Goal: Task Accomplishment & Management: Complete application form

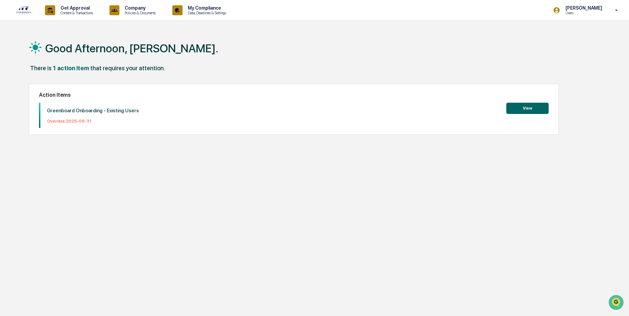
click at [530, 107] on button "View" at bounding box center [528, 108] width 42 height 11
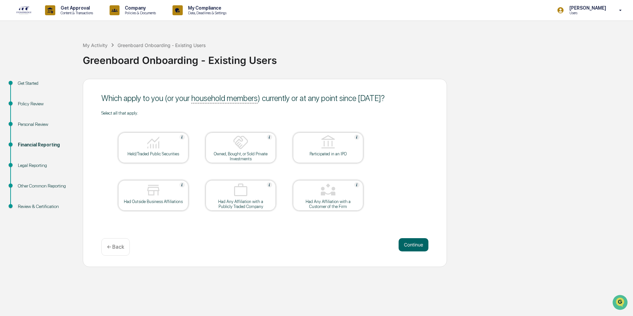
click at [229, 146] on div at bounding box center [241, 142] width 66 height 17
click at [225, 150] on div at bounding box center [241, 142] width 66 height 17
click at [236, 151] on div "Owned, Bought, or Sold Private Investments" at bounding box center [241, 156] width 60 height 10
click at [164, 154] on div "Held/Traded Public Securities" at bounding box center [153, 153] width 60 height 5
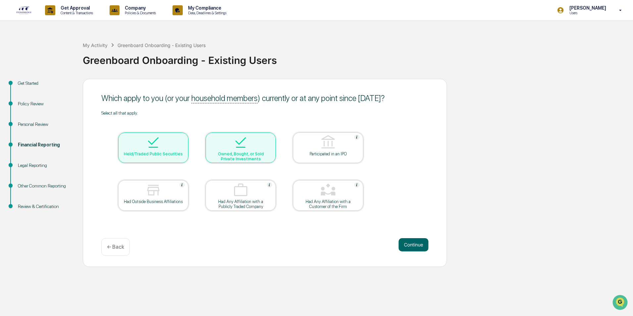
click at [152, 201] on div "Had Outside Business Affiliations" at bounding box center [153, 201] width 60 height 5
click at [408, 243] on button "Continue" at bounding box center [413, 244] width 30 height 13
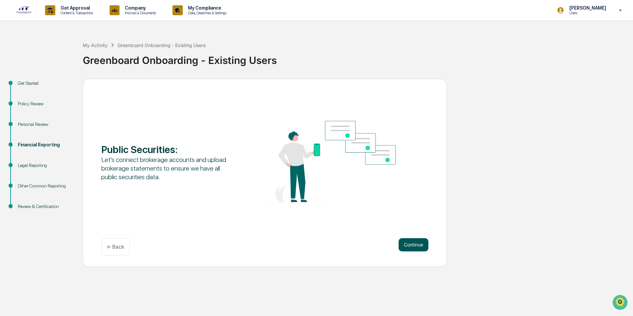
click at [409, 244] on button "Continue" at bounding box center [413, 244] width 30 height 13
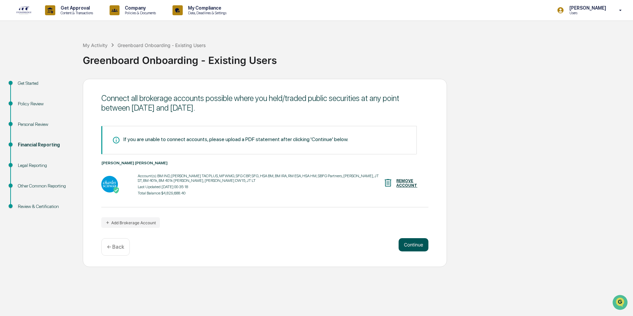
click at [414, 244] on button "Continue" at bounding box center [413, 244] width 30 height 13
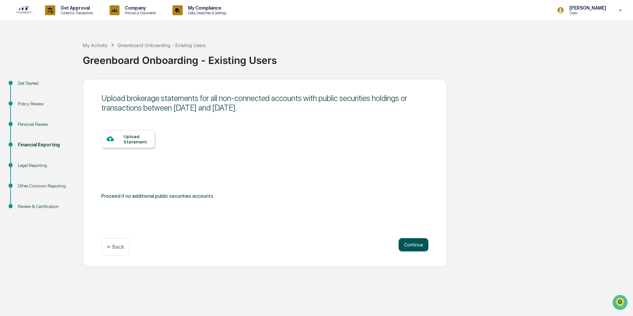
click at [409, 246] on button "Continue" at bounding box center [413, 244] width 30 height 13
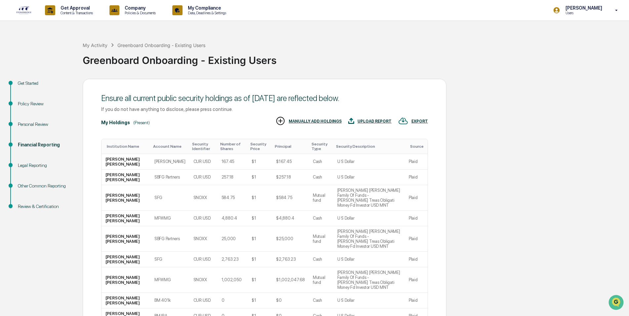
click at [45, 144] on div "Financial Reporting" at bounding box center [45, 144] width 54 height 7
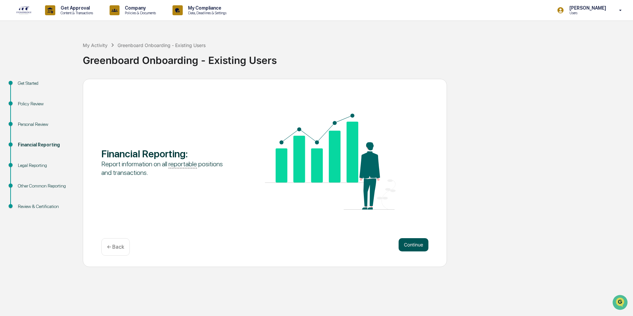
click at [413, 248] on button "Continue" at bounding box center [413, 244] width 30 height 13
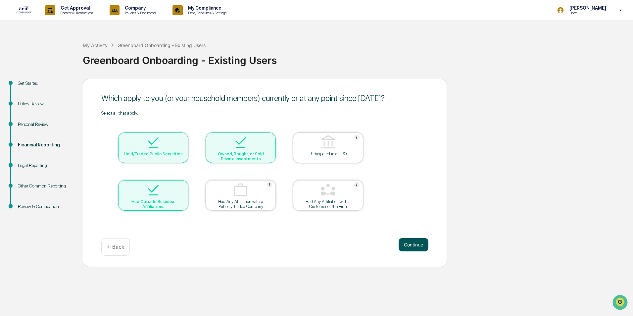
click at [416, 246] on button "Continue" at bounding box center [413, 244] width 30 height 13
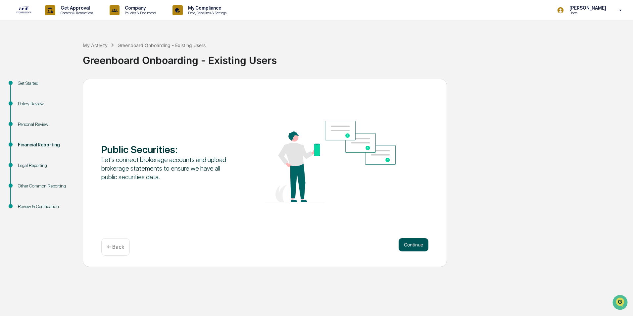
click at [412, 244] on button "Continue" at bounding box center [413, 244] width 30 height 13
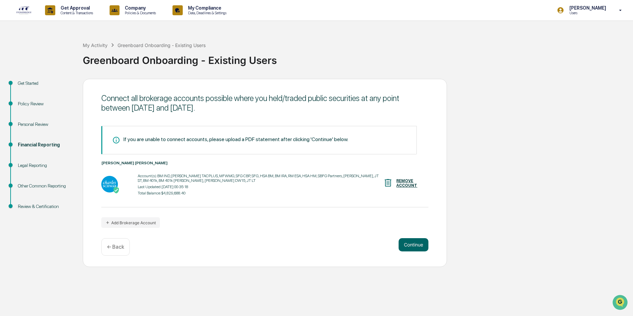
click at [176, 183] on div "Account(s): BM IND, [PERSON_NAME] TACPLUS, MFWMG, SFG CBP, SFG, HSA BM, BM IRA,…" at bounding box center [260, 184] width 245 height 25
click at [108, 183] on img at bounding box center [109, 184] width 17 height 17
click at [114, 164] on div "[PERSON_NAME] [PERSON_NAME]" at bounding box center [264, 163] width 327 height 5
click at [166, 178] on div "Account(s): BM IND, [PERSON_NAME] TACPLUS, MFWMG, SFG CBP, SFG, HSA BM, BM IRA,…" at bounding box center [260, 177] width 245 height 9
click at [219, 194] on div "Total Balance: $4,829,688.40" at bounding box center [260, 193] width 245 height 5
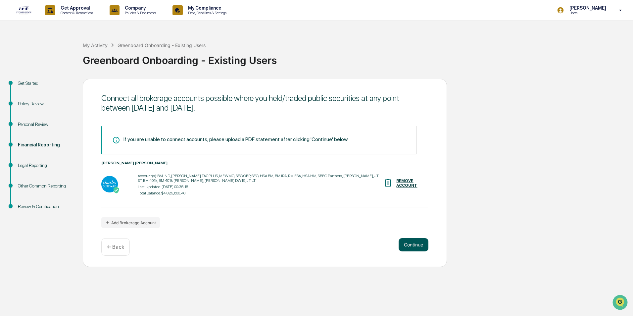
click at [412, 243] on button "Continue" at bounding box center [413, 244] width 30 height 13
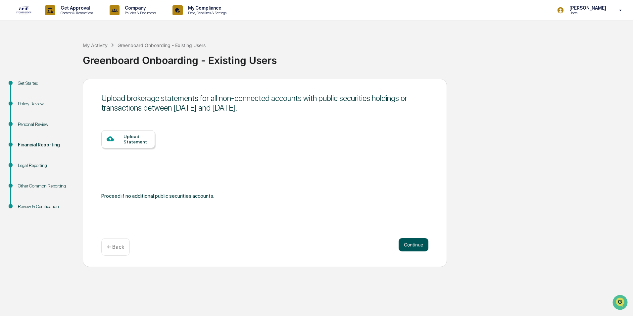
click at [412, 243] on button "Continue" at bounding box center [413, 244] width 30 height 13
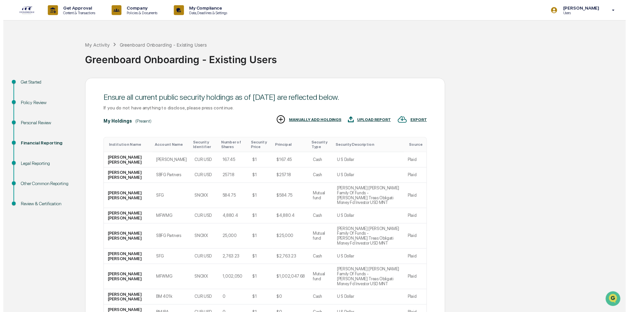
scroll to position [51, 0]
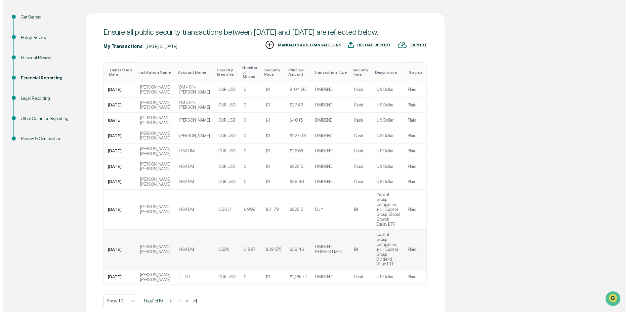
scroll to position [71, 0]
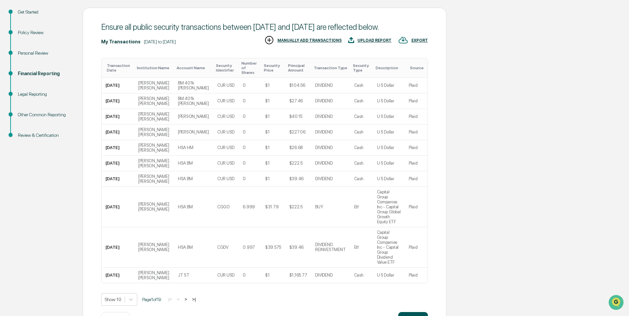
click at [409, 312] on button "Continue" at bounding box center [413, 318] width 30 height 13
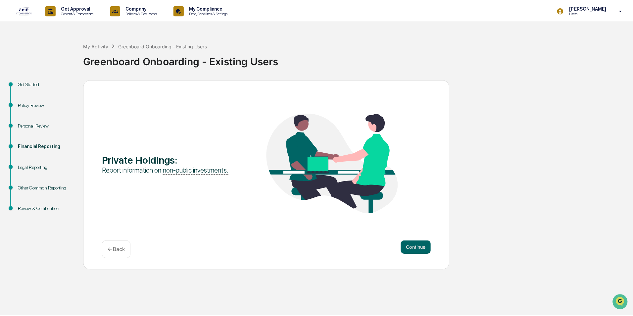
scroll to position [0, 0]
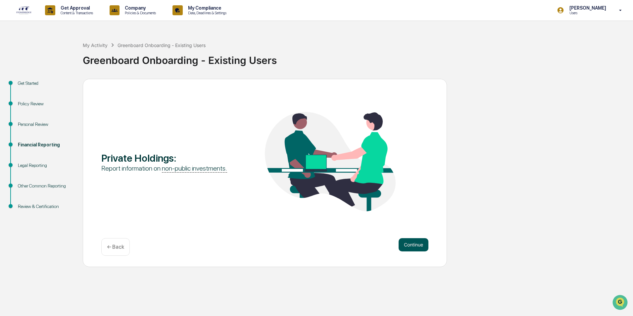
click at [409, 243] on button "Continue" at bounding box center [413, 244] width 30 height 13
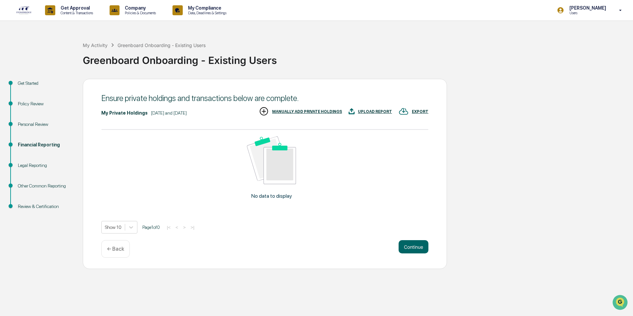
click at [373, 110] on div "UPLOAD REPORT" at bounding box center [375, 111] width 34 height 5
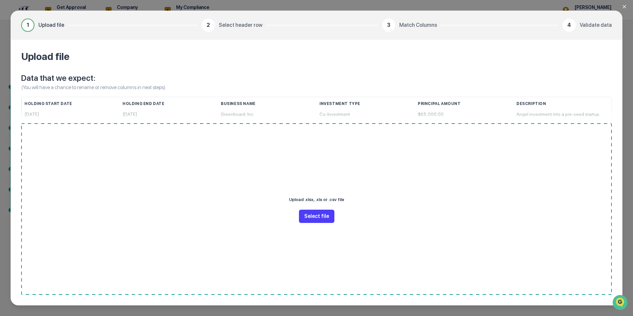
click at [316, 217] on button "Select file" at bounding box center [316, 215] width 35 height 13
click at [318, 216] on button "Select file" at bounding box center [316, 215] width 35 height 13
click at [314, 217] on button "Select file" at bounding box center [316, 215] width 35 height 13
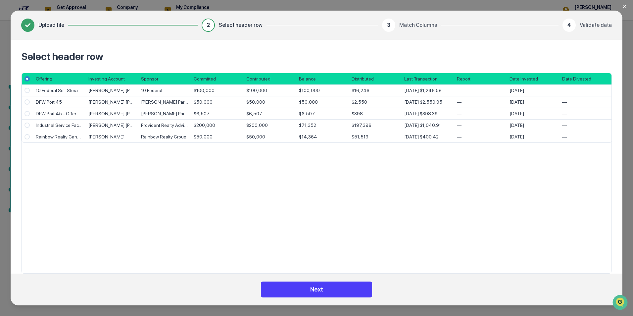
click at [315, 292] on button "Next" at bounding box center [316, 289] width 111 height 16
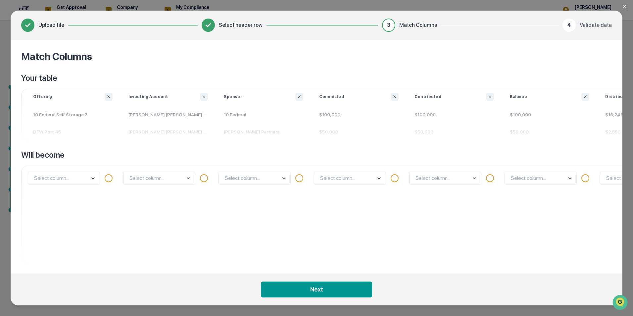
click at [31, 26] on icon at bounding box center [28, 25] width 12 height 12
click at [70, 127] on p "DFW Port 45" at bounding box center [72, 131] width 95 height 17
drag, startPoint x: 44, startPoint y: 79, endPoint x: 230, endPoint y: 87, distance: 185.9
click at [47, 79] on p "Your table" at bounding box center [549, 78] width 1056 height 11
click at [76, 178] on body "Get Approval Content & Transactions Company Policies & Documents My Compliance …" at bounding box center [316, 158] width 633 height 316
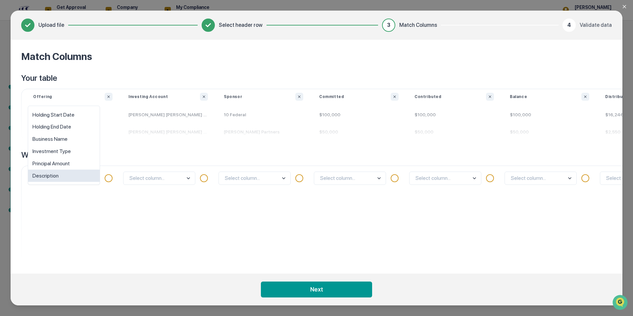
click at [69, 216] on div "option Description focused, 6 of 6. 6 results available. Use Up and Down to cho…" at bounding box center [72, 213] width 95 height 97
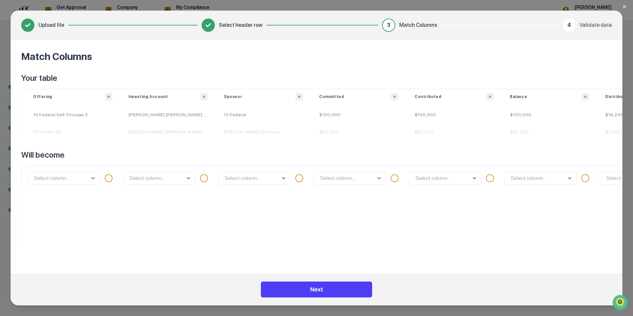
click at [318, 289] on button "Next" at bounding box center [316, 289] width 111 height 16
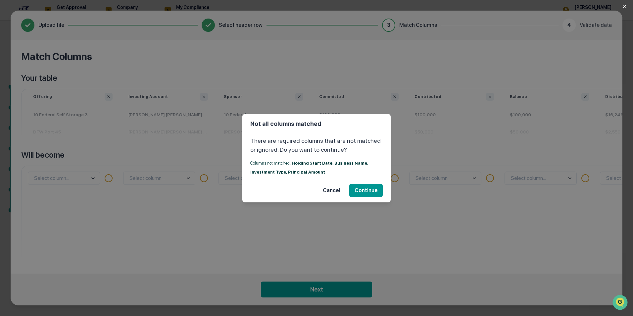
click at [332, 190] on button "Cancel" at bounding box center [331, 190] width 28 height 13
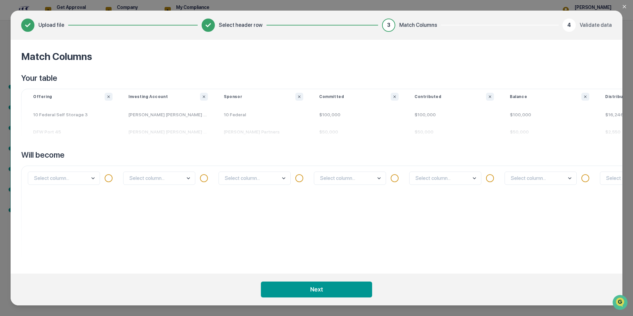
click at [79, 176] on body "Get Approval Content & Transactions Company Policies & Documents My Compliance …" at bounding box center [316, 158] width 633 height 316
click at [135, 137] on p "[PERSON_NAME] [PERSON_NAME] JTWROS" at bounding box center [167, 131] width 95 height 17
click at [72, 122] on p "10 Federal Self Storage 3" at bounding box center [72, 114] width 95 height 17
click at [39, 103] on div "Offering 10 Federal Self Storage 3 DFW Port 45" at bounding box center [72, 117] width 95 height 48
click at [42, 97] on p "Offering" at bounding box center [42, 96] width 19 height 5
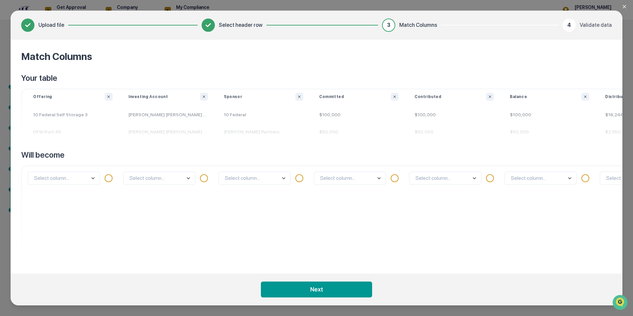
click at [92, 173] on body "Get Approval Content & Transactions Company Policies & Documents My Compliance …" at bounding box center [316, 158] width 633 height 316
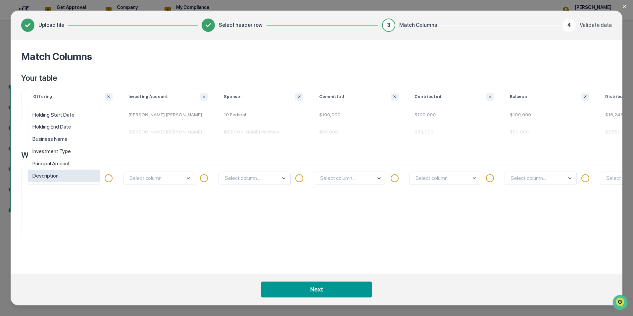
click at [73, 225] on div "option Description focused, 6 of 6. 6 results available. Use Up and Down to cho…" at bounding box center [72, 213] width 95 height 97
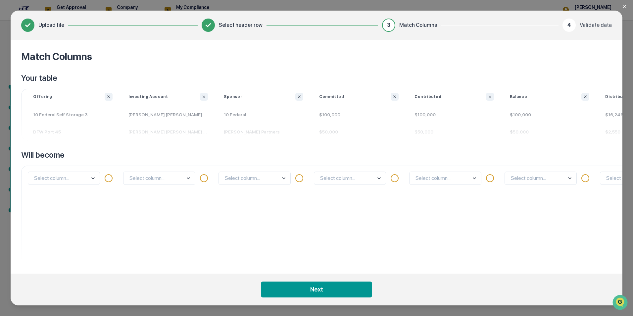
click at [367, 146] on div "Your table Offering 10 Federal Self Storage 3 DFW Port 45 Investing Account [PE…" at bounding box center [316, 168] width 590 height 190
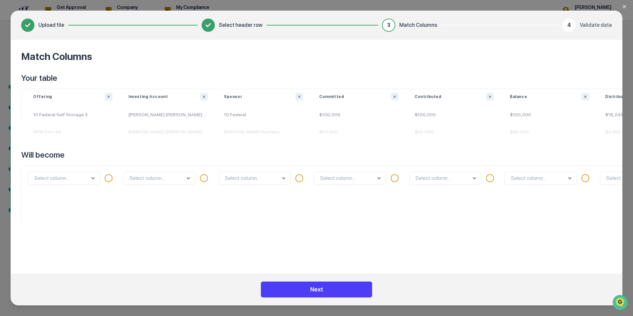
click at [315, 292] on button "Next" at bounding box center [316, 289] width 111 height 16
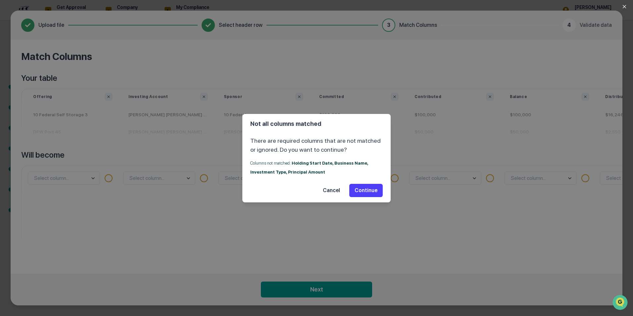
click at [367, 191] on button "Continue" at bounding box center [365, 190] width 33 height 13
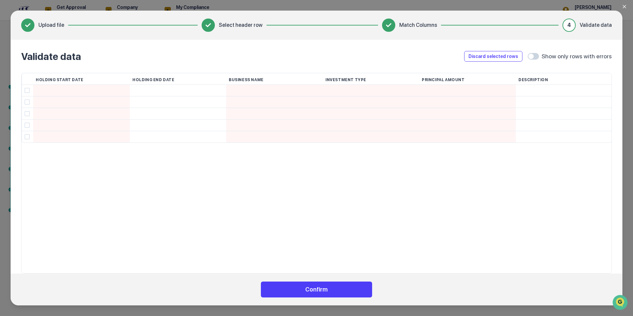
click at [318, 289] on button "Confirm" at bounding box center [316, 289] width 111 height 16
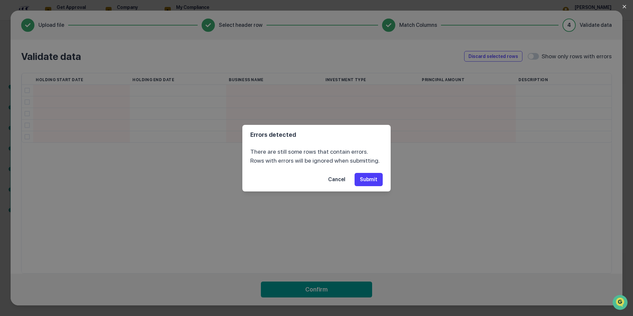
click at [371, 182] on button "Submit" at bounding box center [368, 179] width 28 height 13
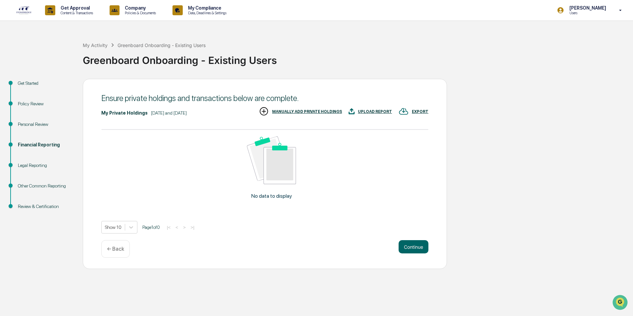
click at [367, 112] on div "UPLOAD REPORT" at bounding box center [375, 111] width 34 height 5
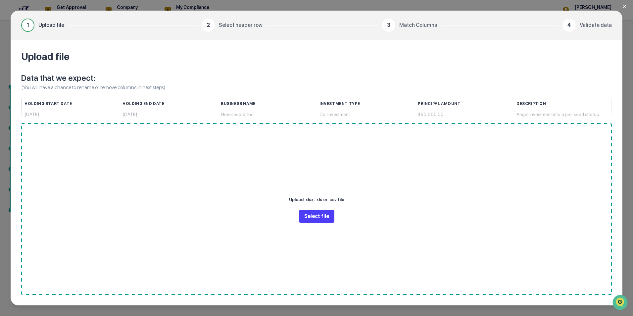
click at [319, 215] on button "Select file" at bounding box center [316, 215] width 35 height 13
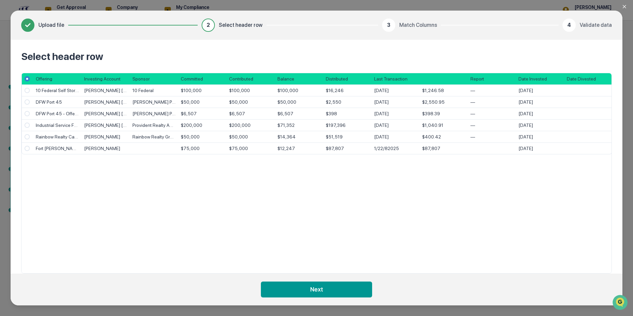
click at [24, 20] on icon at bounding box center [28, 25] width 12 height 12
click at [624, 6] on icon "Close modal" at bounding box center [624, 6] width 3 height 3
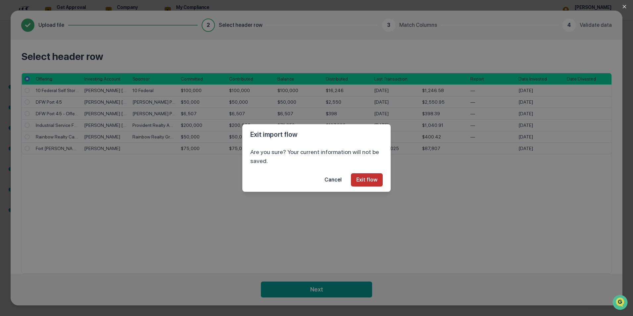
click at [368, 179] on button "Exit flow" at bounding box center [367, 179] width 32 height 13
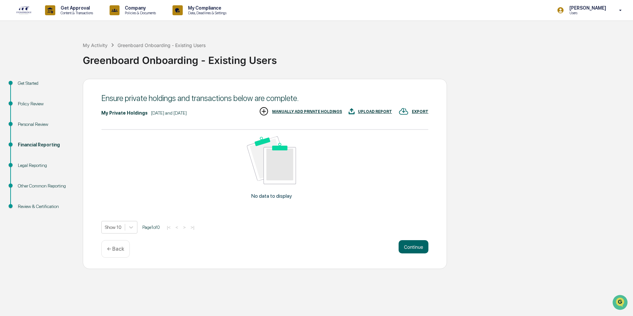
click at [372, 110] on div "UPLOAD REPORT" at bounding box center [375, 111] width 34 height 5
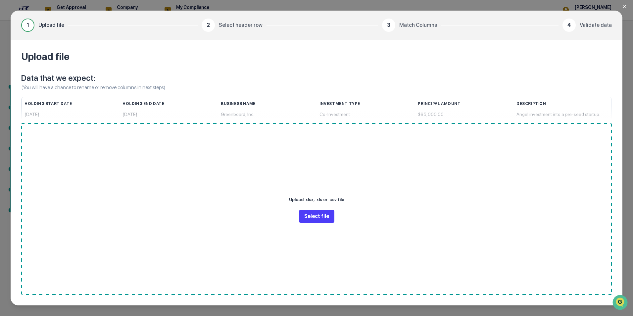
click at [317, 217] on button "Select file" at bounding box center [316, 215] width 35 height 13
click at [319, 215] on button "Select file" at bounding box center [316, 215] width 35 height 13
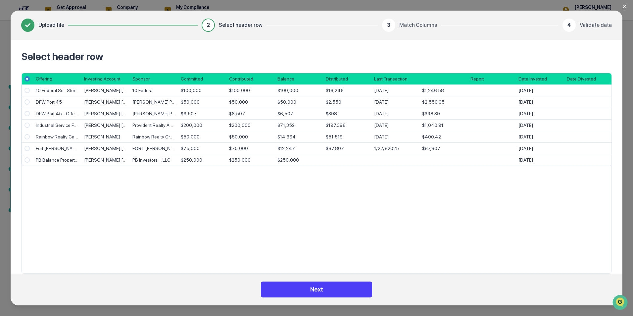
click at [323, 290] on button "Next" at bounding box center [316, 289] width 111 height 16
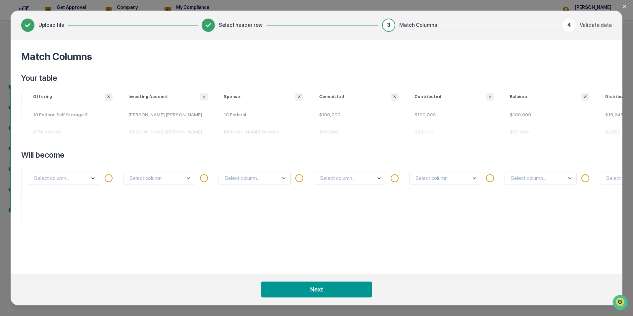
click at [90, 178] on body "Get Approval Content & Transactions Company Policies & Documents My Compliance …" at bounding box center [316, 158] width 633 height 316
click at [160, 152] on p "Will become" at bounding box center [597, 155] width 1152 height 11
click at [154, 179] on body "Get Approval Content & Transactions Company Policies & Documents My Compliance …" at bounding box center [316, 158] width 633 height 316
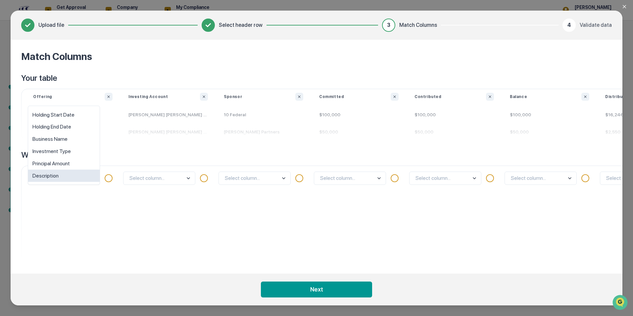
click at [94, 179] on body "Get Approval Content & Transactions Company Policies & Documents My Compliance …" at bounding box center [316, 158] width 633 height 316
click at [81, 139] on div "Business Name" at bounding box center [63, 139] width 71 height 12
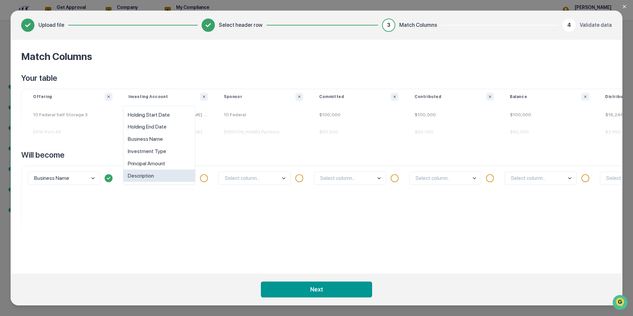
click at [183, 178] on body "Get Approval Content & Transactions Company Policies & Documents My Compliance …" at bounding box center [316, 158] width 633 height 316
click at [162, 176] on div "Description" at bounding box center [158, 175] width 71 height 12
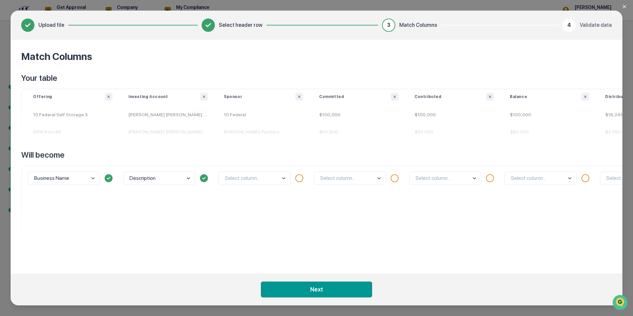
click at [245, 179] on body "Get Approval Content & Transactions Company Policies & Documents My Compliance …" at bounding box center [316, 158] width 633 height 316
click at [257, 140] on div "Business Name" at bounding box center [254, 139] width 71 height 12
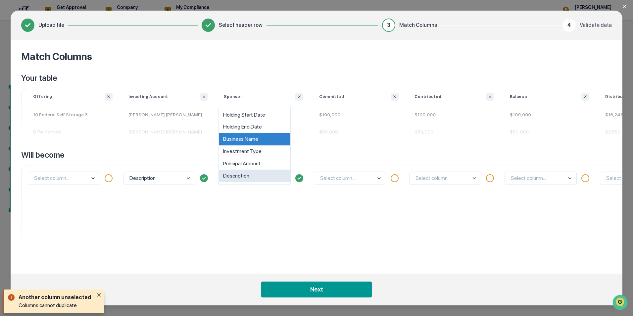
click at [267, 178] on body "Get Approval Content & Transactions Company Policies & Documents My Compliance …" at bounding box center [316, 158] width 633 height 316
click at [80, 178] on body "Get Approval Content & Transactions Company Policies & Documents My Compliance …" at bounding box center [316, 158] width 633 height 316
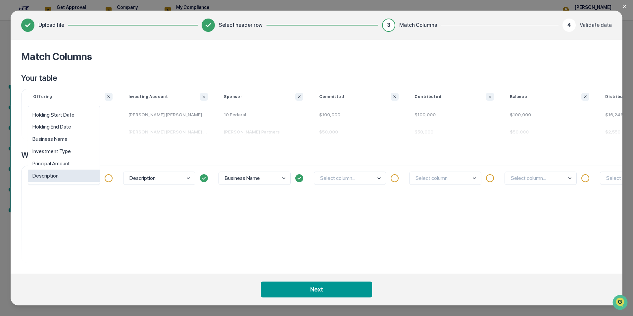
click at [63, 173] on div "Description" at bounding box center [63, 175] width 71 height 12
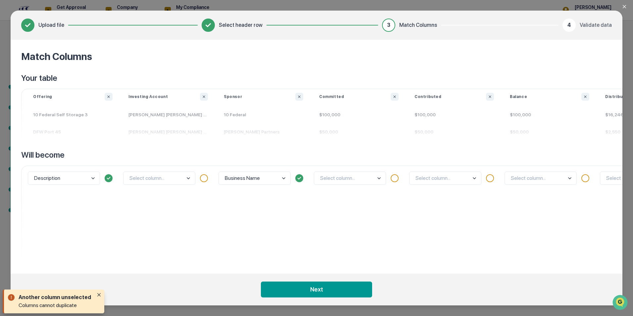
click at [180, 177] on body "Get Approval Content & Transactions Company Policies & Documents My Compliance …" at bounding box center [316, 158] width 633 height 316
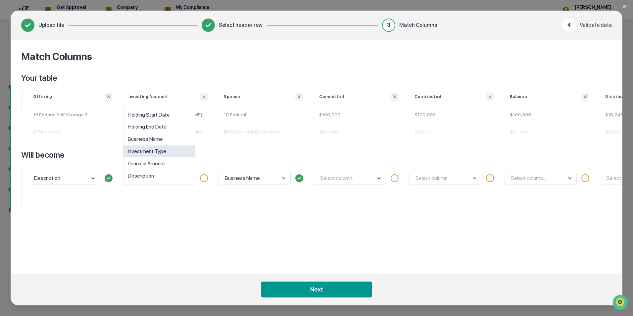
click at [174, 151] on div "Investment Type" at bounding box center [158, 151] width 71 height 12
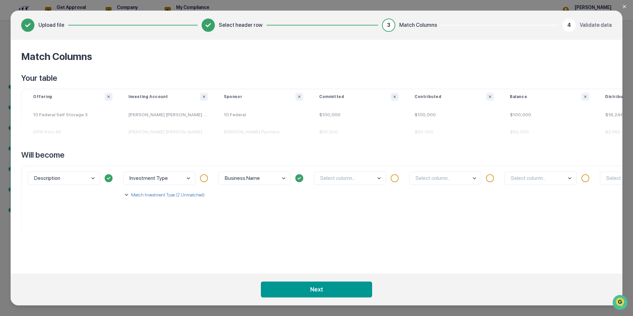
click at [345, 175] on body "Get Approval Content & Transactions Company Policies & Documents My Compliance …" at bounding box center [316, 158] width 633 height 316
click at [349, 164] on div "Principal Amount" at bounding box center [349, 163] width 71 height 12
click at [438, 174] on body "Get Approval Content & Transactions Company Policies & Documents My Compliance …" at bounding box center [316, 158] width 633 height 316
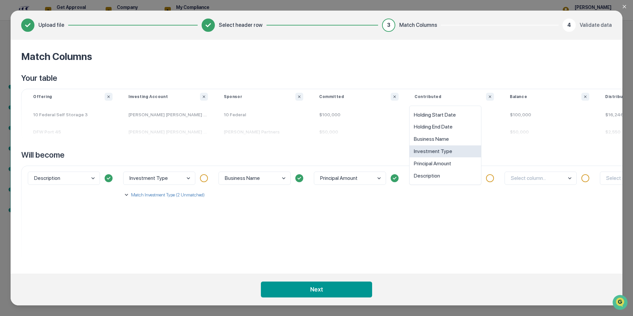
click at [143, 194] on p "Match Investment Type (2 Unmatched)" at bounding box center [167, 194] width 75 height 7
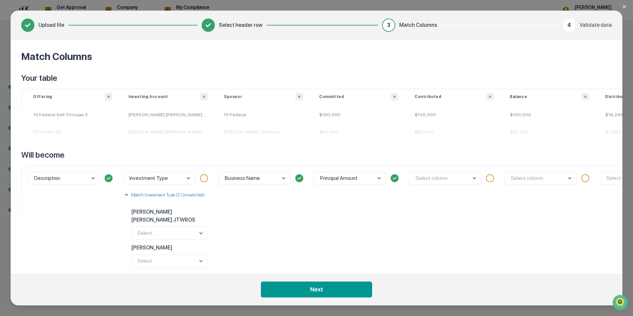
scroll to position [23, 0]
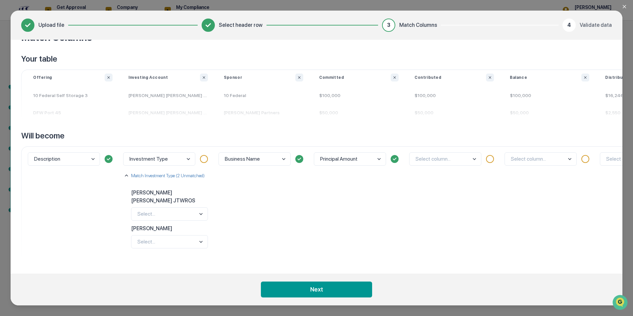
click at [184, 210] on body "Get Approval Content & Transactions Company Policies & Documents My Compliance …" at bounding box center [316, 158] width 633 height 316
click at [178, 170] on div "Co-Investment" at bounding box center [169, 171] width 76 height 12
click at [162, 240] on body "Get Approval Content & Transactions Company Policies & Documents My Compliance …" at bounding box center [316, 158] width 633 height 316
click at [169, 199] on div "Co-Investment" at bounding box center [169, 199] width 76 height 12
click at [187, 212] on body "Get Approval Content & Transactions Company Policies & Documents My Compliance …" at bounding box center [316, 158] width 633 height 316
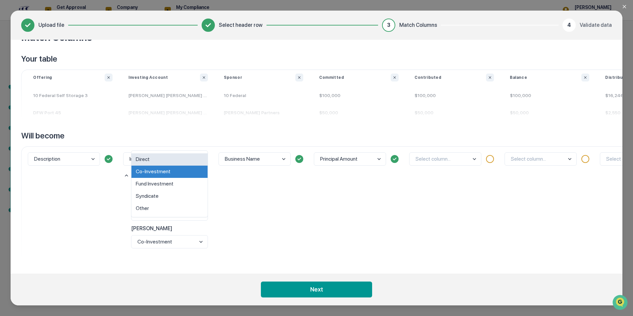
click at [173, 157] on div "Direct" at bounding box center [169, 159] width 76 height 12
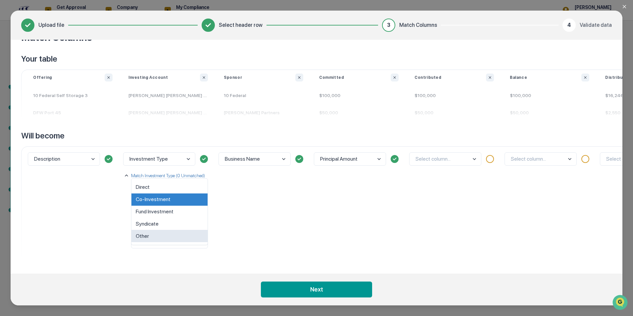
click at [160, 238] on body "Get Approval Content & Transactions Company Policies & Documents My Compliance …" at bounding box center [316, 158] width 633 height 316
click at [164, 188] on div "Direct" at bounding box center [169, 187] width 76 height 12
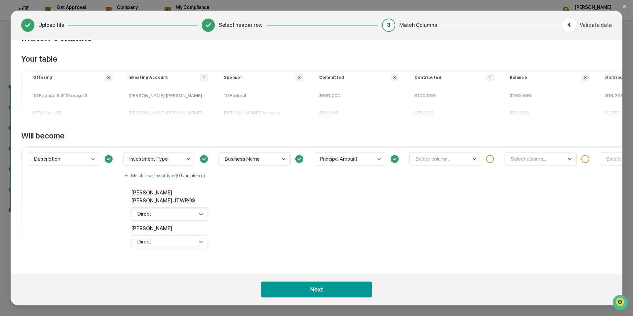
click at [168, 158] on body "Get Approval Content & Transactions Company Policies & Documents My Compliance …" at bounding box center [316, 158] width 633 height 316
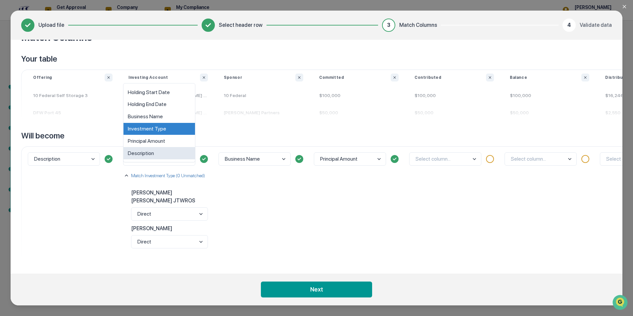
click at [238, 196] on div "Business Name" at bounding box center [263, 204] width 95 height 116
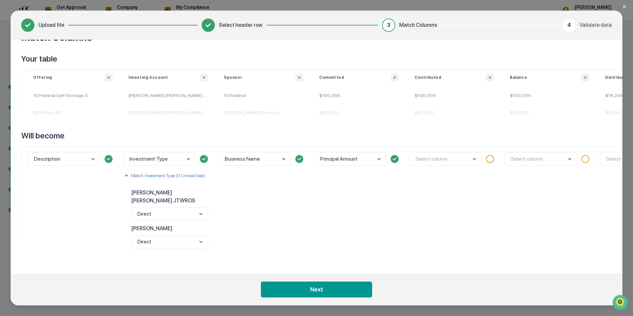
click at [185, 157] on body "Get Approval Content & Transactions Company Policies & Documents My Compliance …" at bounding box center [316, 158] width 633 height 316
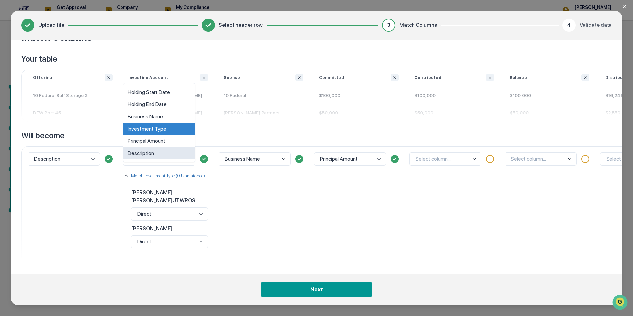
click at [230, 192] on div "Business Name" at bounding box center [263, 204] width 95 height 116
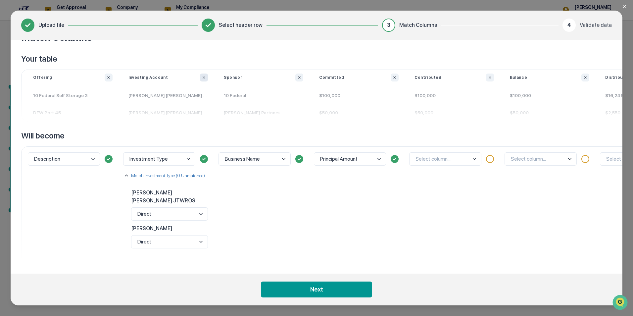
click at [204, 75] on icon "Ignore column" at bounding box center [204, 77] width 4 height 4
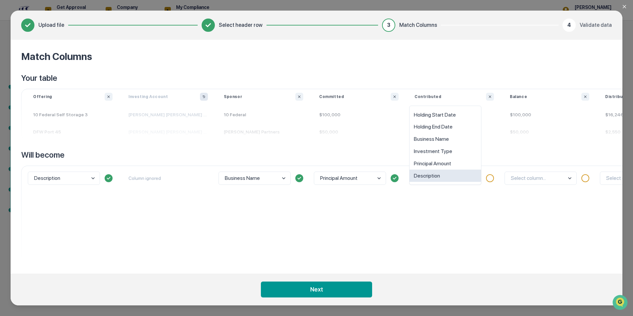
click at [473, 178] on body "Get Approval Content & Transactions Company Policies & Documents My Compliance …" at bounding box center [316, 158] width 633 height 316
click at [444, 161] on div "Principal Amount" at bounding box center [444, 163] width 71 height 12
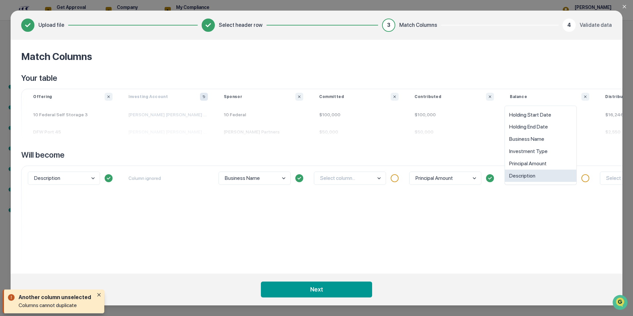
click at [563, 177] on body "Get Approval Content & Transactions Company Policies & Documents My Compliance …" at bounding box center [316, 158] width 633 height 316
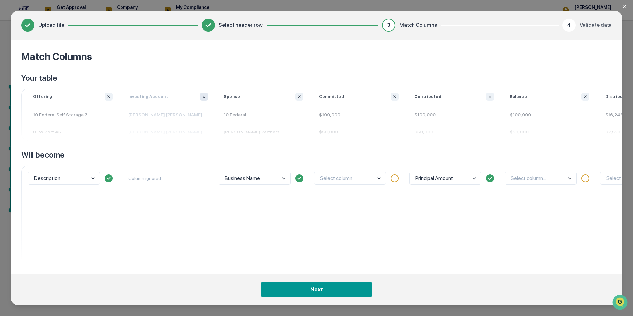
click at [544, 201] on div "Select column..." at bounding box center [549, 213] width 95 height 97
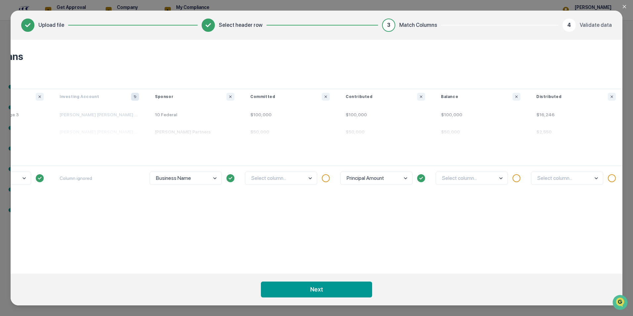
scroll to position [0, 36]
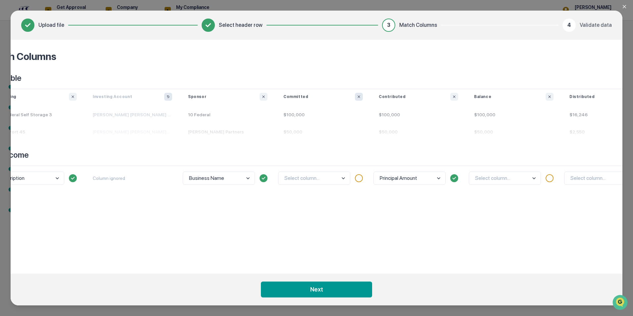
click at [356, 97] on button "Ignore column" at bounding box center [359, 97] width 8 height 8
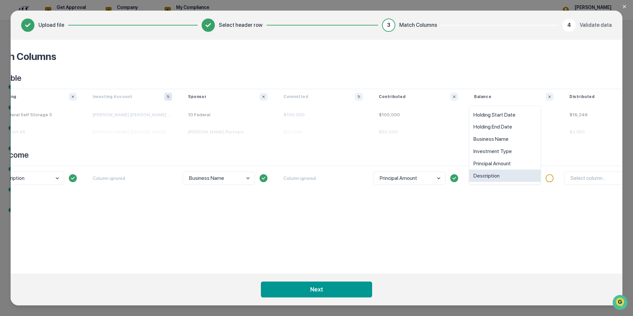
click at [524, 179] on body "Get Approval Content & Transactions Company Policies & Documents My Compliance …" at bounding box center [316, 158] width 633 height 316
click at [549, 96] on icon "Ignore column" at bounding box center [549, 97] width 4 height 4
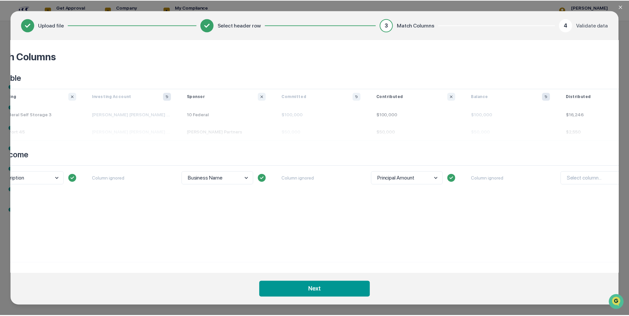
scroll to position [0, 551]
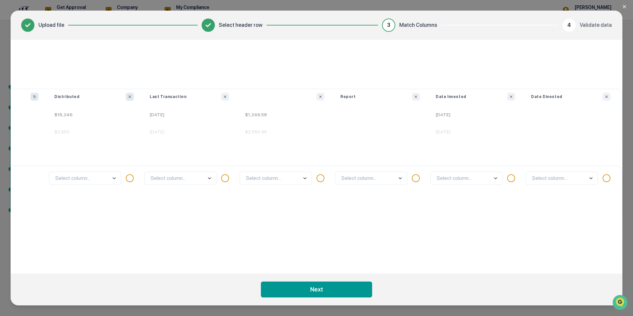
click at [131, 98] on icon "Ignore column" at bounding box center [130, 97] width 4 height 4
click at [496, 178] on body "Get Approval Content & Transactions Company Policies & Documents My Compliance …" at bounding box center [316, 158] width 633 height 316
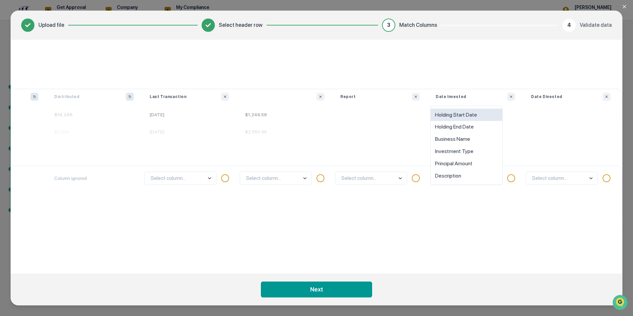
click at [468, 113] on div "Holding Start Date" at bounding box center [466, 115] width 71 height 12
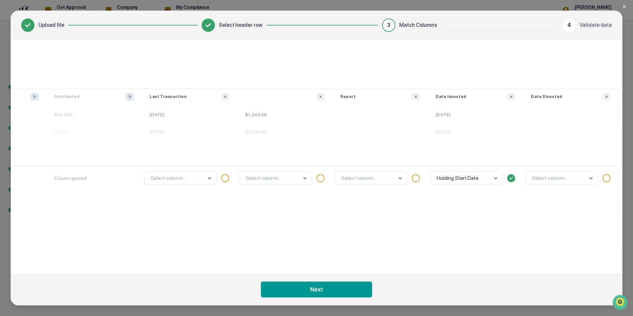
click at [537, 179] on body "Get Approval Content & Transactions Company Policies & Documents My Compliance …" at bounding box center [316, 158] width 633 height 316
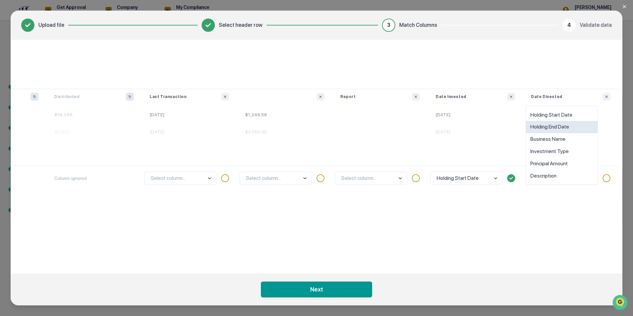
click at [551, 127] on div "Holding End Date" at bounding box center [561, 127] width 71 height 12
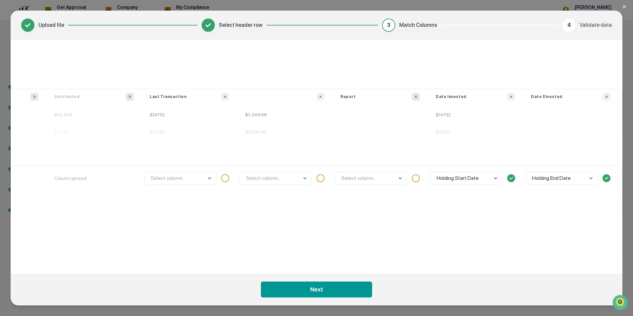
click at [413, 96] on button "Ignore column" at bounding box center [416, 97] width 8 height 8
click at [320, 98] on icon "Ignore column" at bounding box center [320, 97] width 4 height 4
click at [223, 95] on icon "Ignore column" at bounding box center [225, 97] width 4 height 4
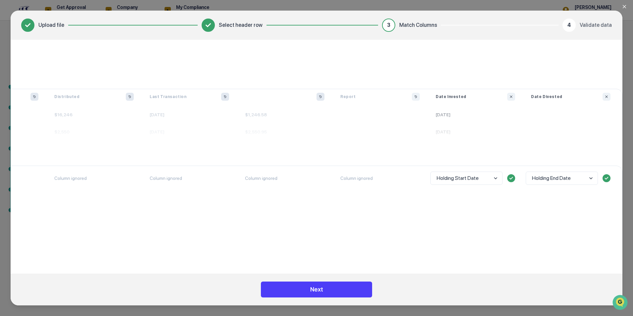
click at [314, 290] on button "Next" at bounding box center [316, 289] width 111 height 16
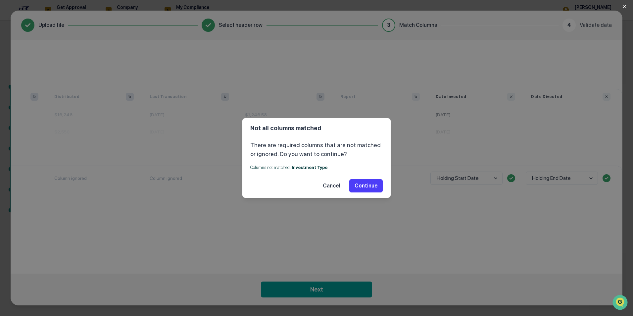
click at [362, 185] on button "Continue" at bounding box center [365, 185] width 33 height 13
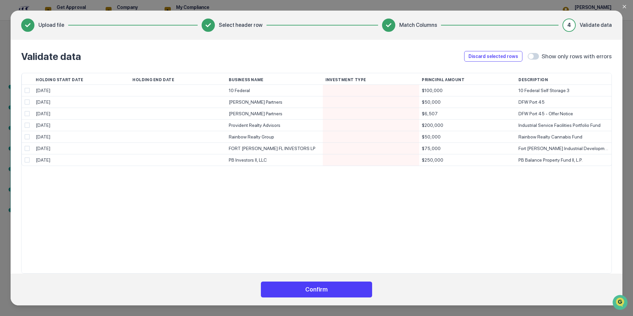
click at [313, 290] on button "Confirm" at bounding box center [316, 289] width 111 height 16
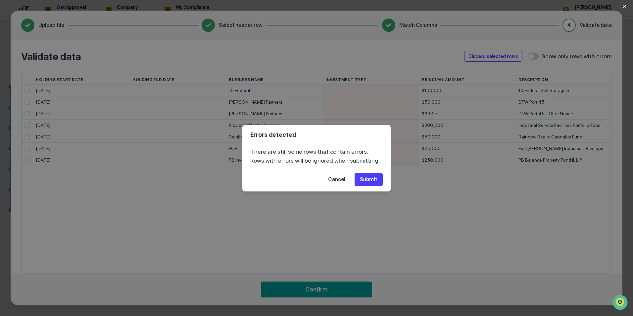
click at [363, 182] on button "Submit" at bounding box center [368, 179] width 28 height 13
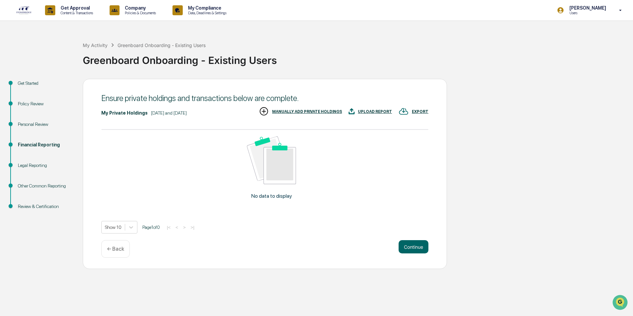
click at [39, 163] on div "Legal Reporting" at bounding box center [45, 165] width 54 height 7
click at [413, 246] on button "Continue" at bounding box center [413, 246] width 30 height 13
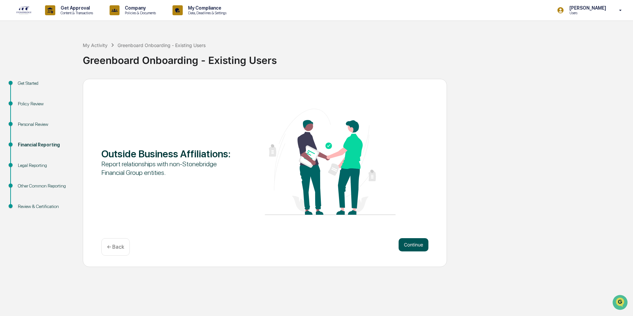
click at [410, 246] on button "Continue" at bounding box center [413, 244] width 30 height 13
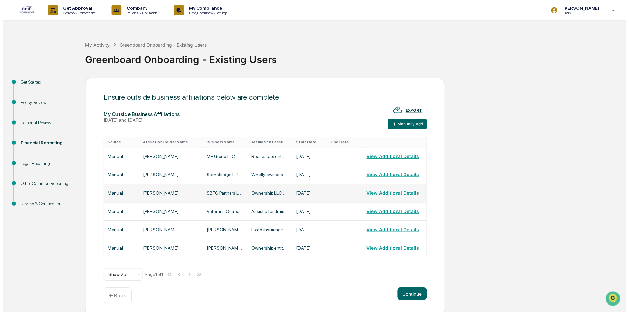
scroll to position [4, 0]
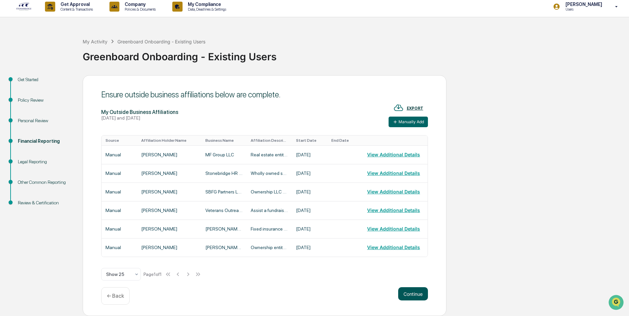
click at [418, 293] on button "Continue" at bounding box center [413, 293] width 30 height 13
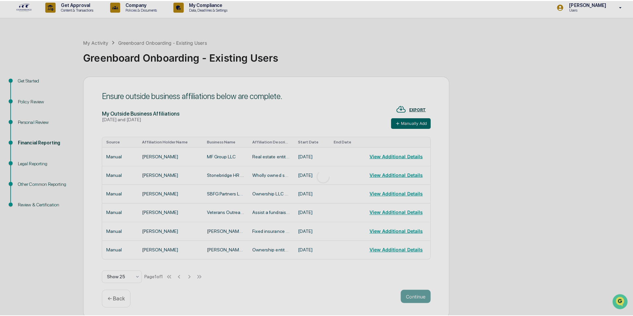
scroll to position [0, 0]
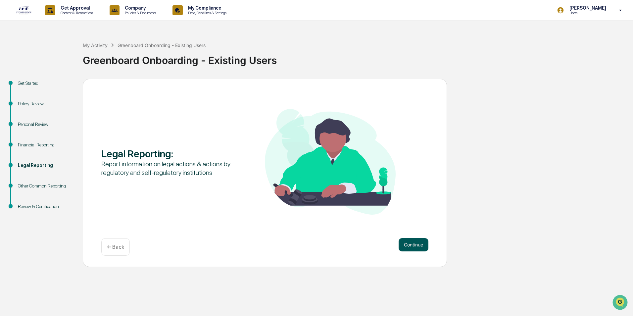
click at [413, 241] on button "Continue" at bounding box center [413, 244] width 30 height 13
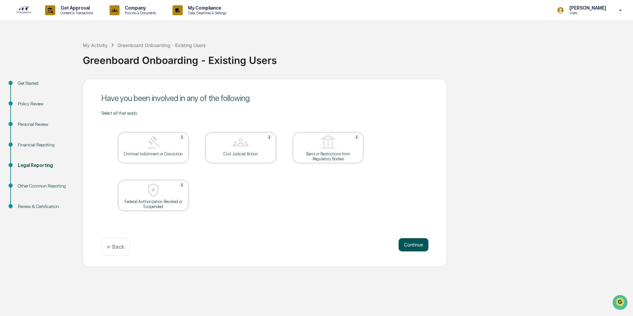
click at [415, 244] on button "Continue" at bounding box center [413, 244] width 30 height 13
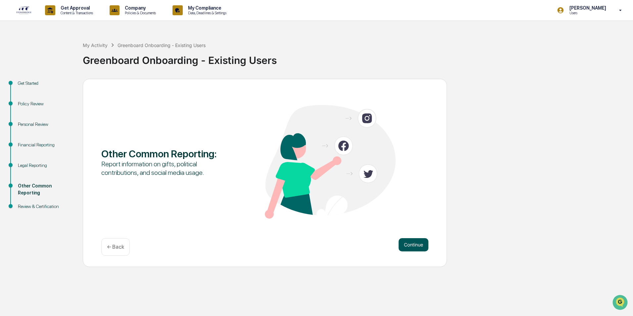
click at [418, 243] on button "Continue" at bounding box center [413, 244] width 30 height 13
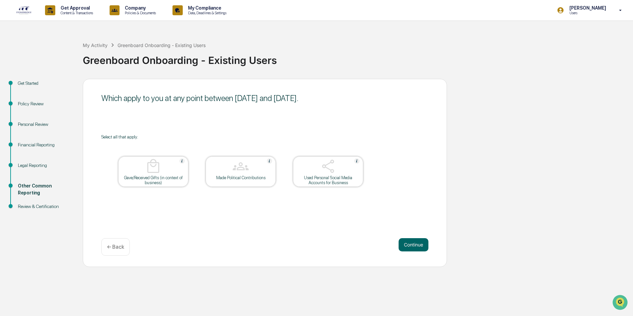
click at [334, 172] on img at bounding box center [328, 166] width 16 height 16
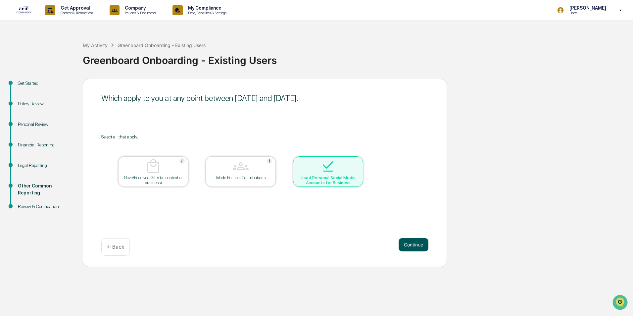
click at [410, 247] on button "Continue" at bounding box center [413, 244] width 30 height 13
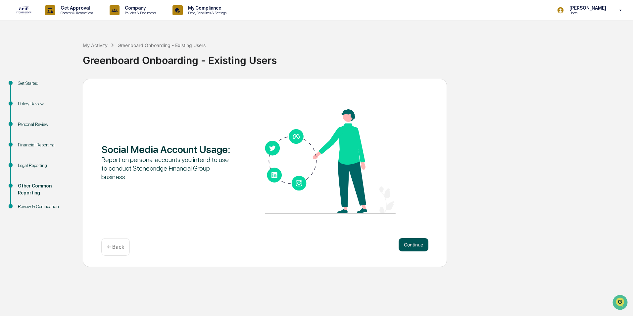
click at [407, 244] on button "Continue" at bounding box center [413, 244] width 30 height 13
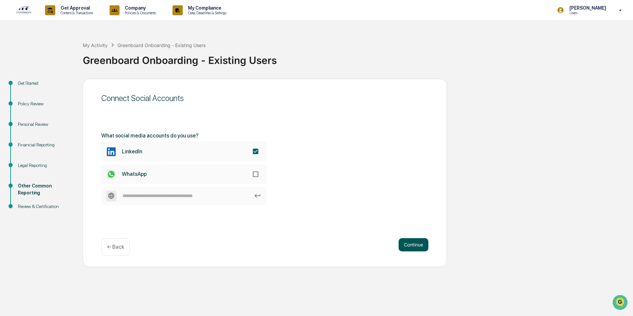
click at [418, 243] on button "Continue" at bounding box center [413, 244] width 30 height 13
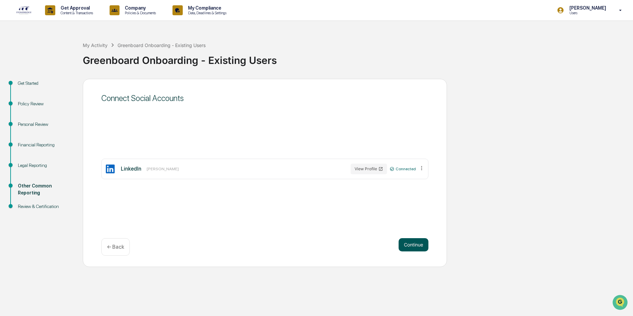
click at [408, 244] on button "Continue" at bounding box center [413, 244] width 30 height 13
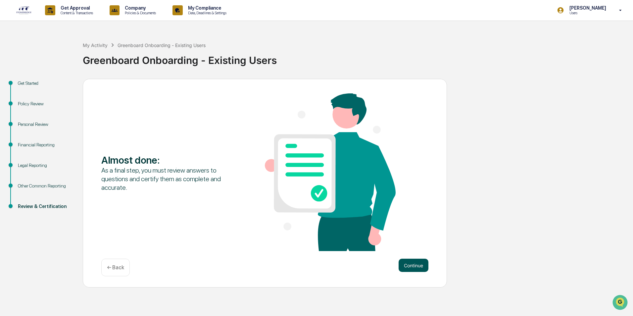
click at [409, 266] on button "Continue" at bounding box center [413, 264] width 30 height 13
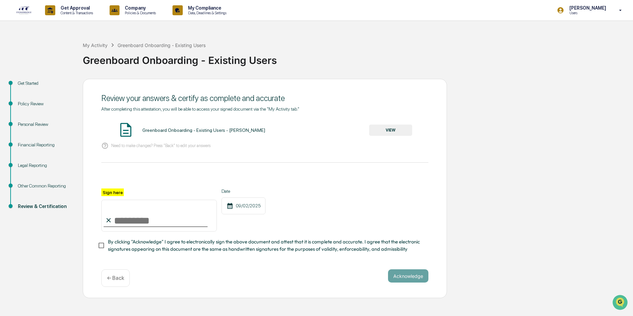
click at [121, 207] on input "Sign here" at bounding box center [159, 216] width 116 height 32
type input "**********"
click at [409, 276] on button "Acknowledge" at bounding box center [408, 275] width 40 height 13
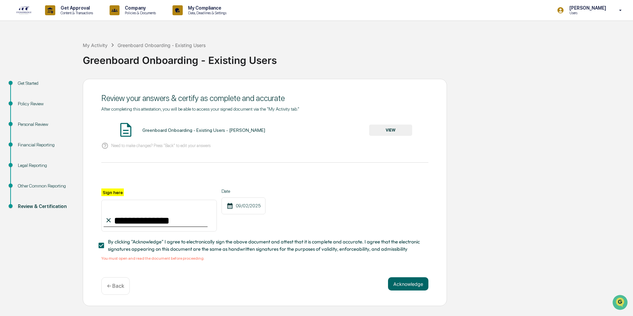
click at [382, 130] on button "VIEW" at bounding box center [390, 129] width 43 height 11
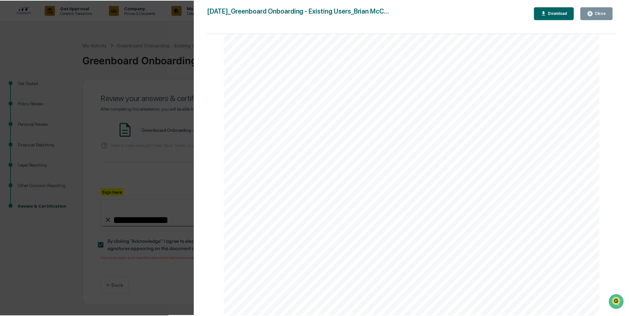
scroll to position [761, 0]
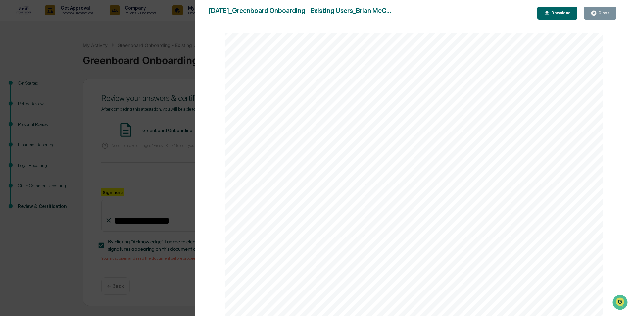
drag, startPoint x: 598, startPoint y: 11, endPoint x: 594, endPoint y: 14, distance: 5.3
click at [598, 12] on div "Close" at bounding box center [603, 13] width 13 height 5
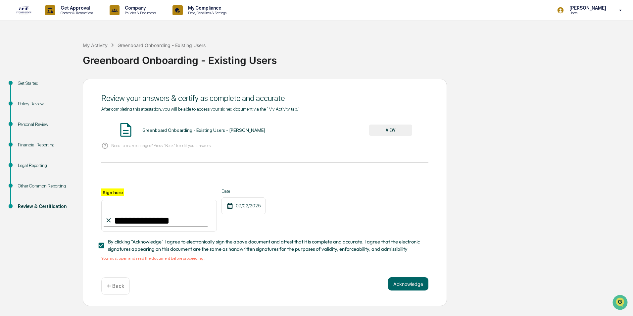
click at [34, 144] on div "Financial Reporting" at bounding box center [45, 144] width 54 height 7
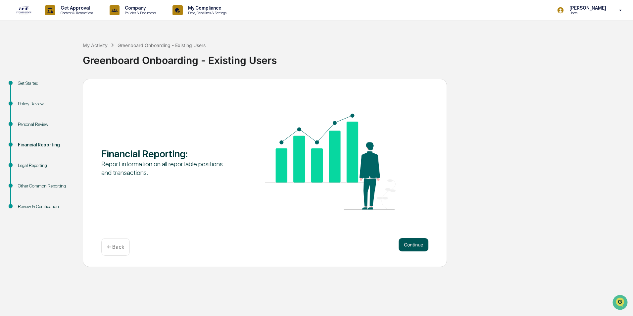
click at [402, 238] on button "Continue" at bounding box center [413, 244] width 30 height 13
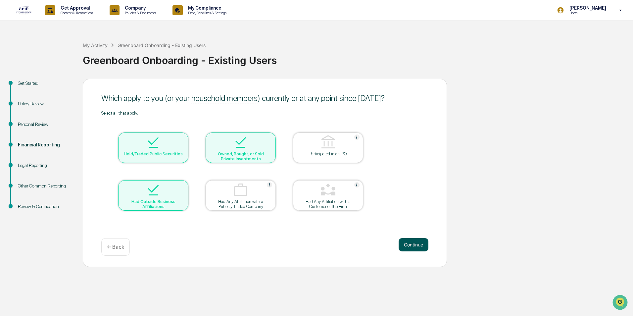
click at [409, 241] on button "Continue" at bounding box center [413, 244] width 30 height 13
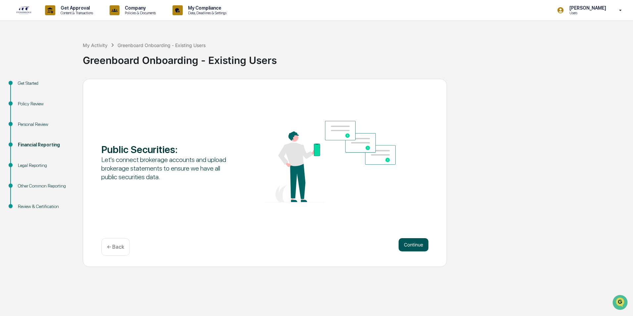
click at [412, 245] on button "Continue" at bounding box center [413, 244] width 30 height 13
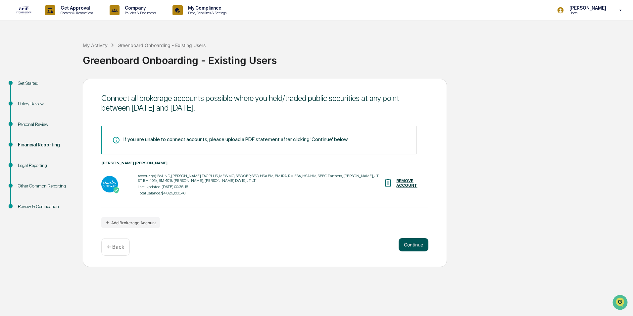
click at [409, 247] on button "Continue" at bounding box center [413, 244] width 30 height 13
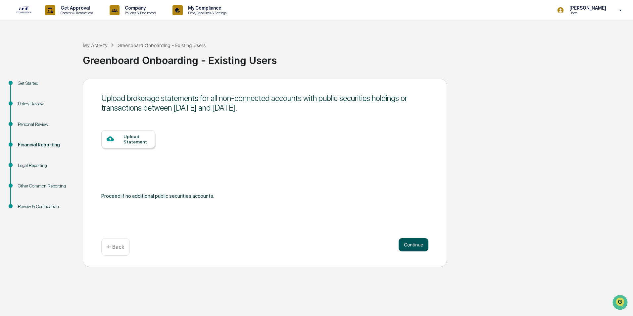
click at [414, 246] on button "Continue" at bounding box center [413, 244] width 30 height 13
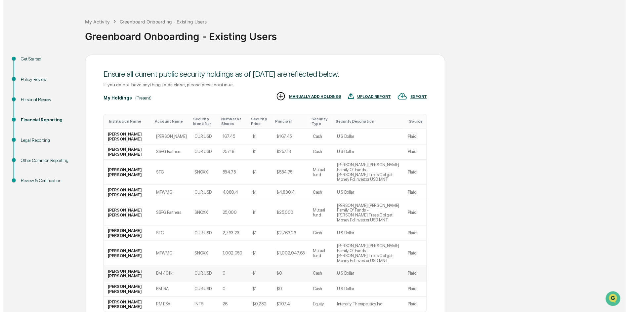
scroll to position [51, 0]
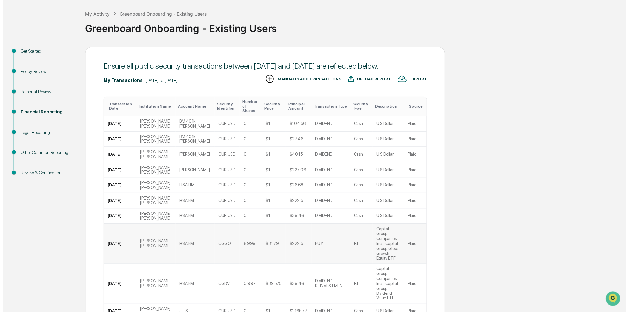
scroll to position [71, 0]
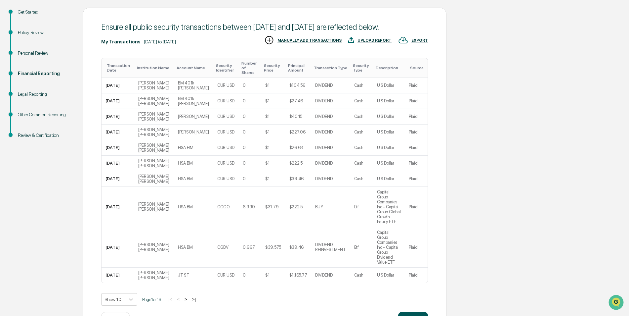
click at [410, 312] on button "Continue" at bounding box center [413, 318] width 30 height 13
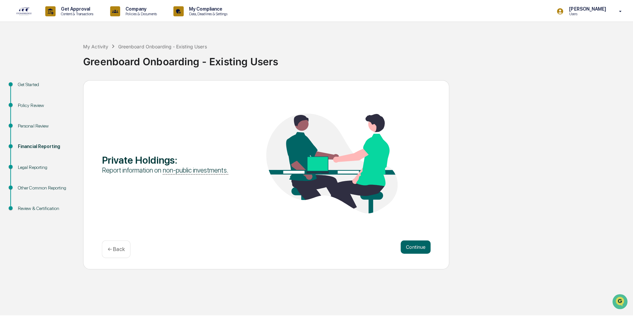
scroll to position [0, 0]
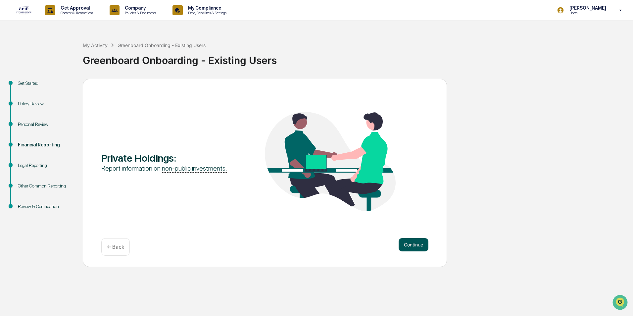
click at [411, 243] on button "Continue" at bounding box center [413, 244] width 30 height 13
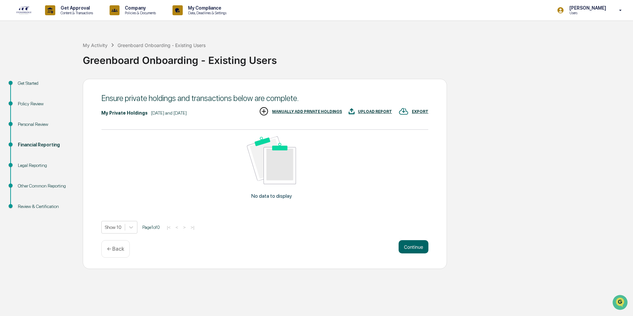
click at [320, 112] on div "MANUALLY ADD PRIVATE HOLDINGS" at bounding box center [307, 111] width 70 height 5
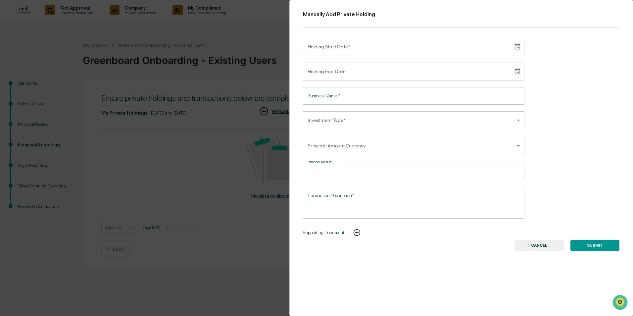
type input "**********"
click at [383, 48] on input "**********" at bounding box center [406, 47] width 206 height 18
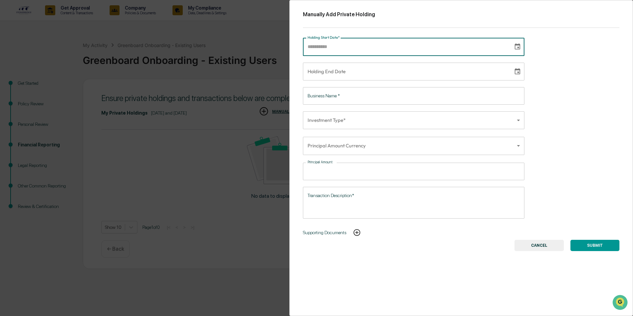
type input "**********"
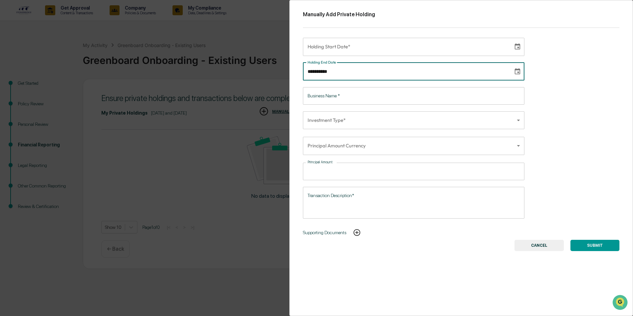
click at [337, 74] on input "**********" at bounding box center [406, 72] width 206 height 18
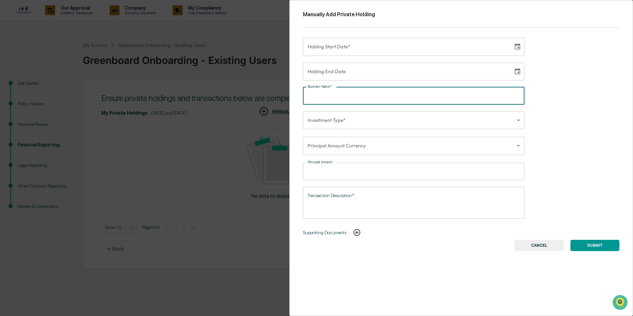
click at [332, 94] on input "Business Name   *" at bounding box center [413, 96] width 221 height 18
click at [328, 117] on body "Get Approval Content & Transactions Company Policies & Documents My Compliance …" at bounding box center [316, 158] width 633 height 316
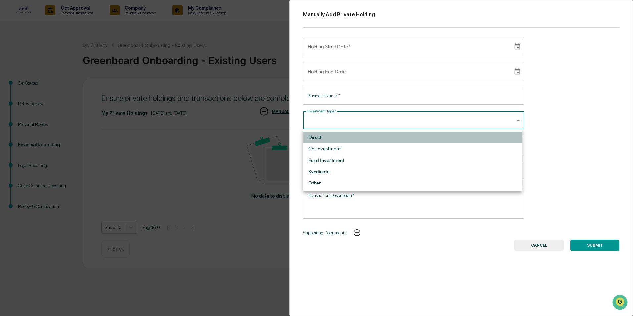
click at [330, 137] on li "Direct" at bounding box center [412, 137] width 219 height 11
type input "******"
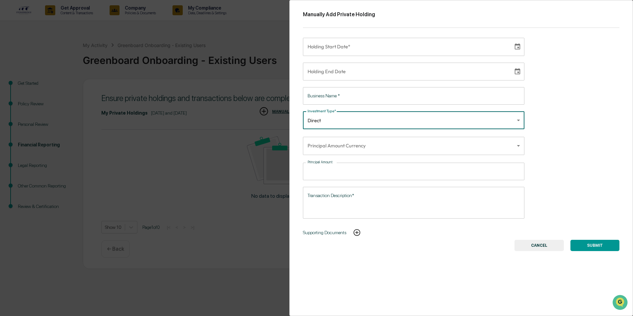
click at [352, 148] on body "Get Approval Content & Transactions Company Policies & Documents My Compliance …" at bounding box center [316, 158] width 633 height 316
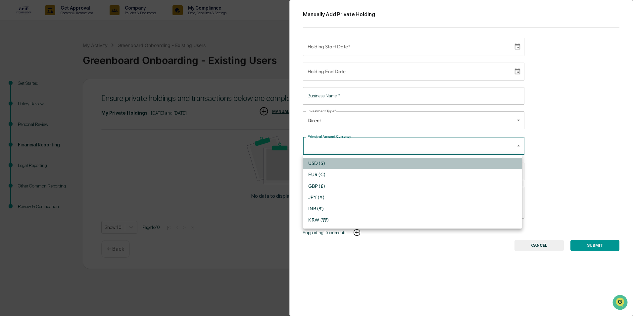
click at [330, 161] on li "USD ($)" at bounding box center [412, 163] width 219 height 11
type input "*"
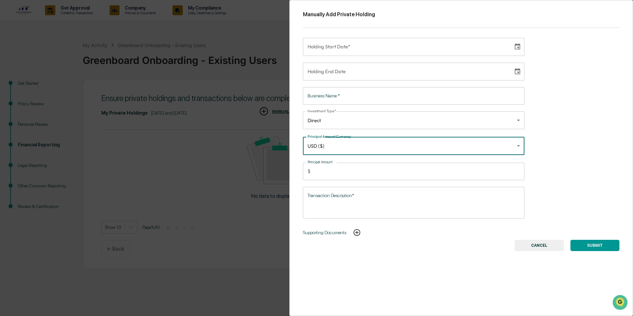
click at [335, 172] on input "Principal Amount" at bounding box center [418, 172] width 211 height 18
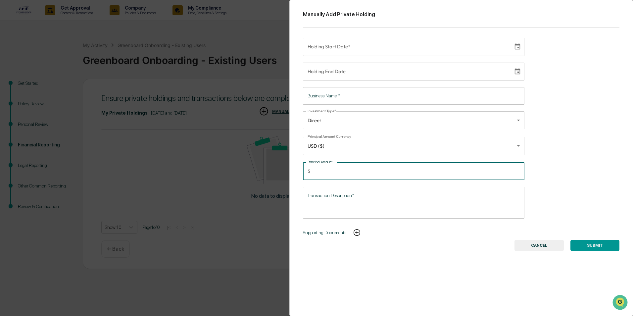
type input "*****"
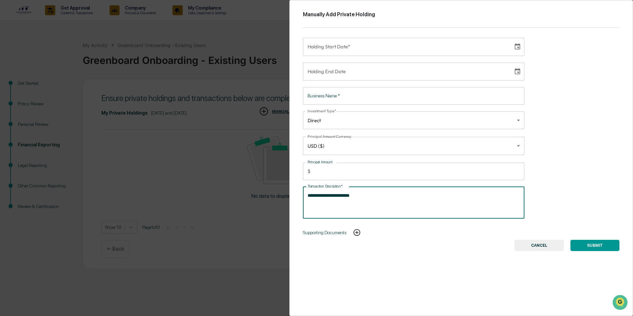
type textarea "**********"
click at [345, 101] on input "Business Name   *" at bounding box center [413, 96] width 221 height 18
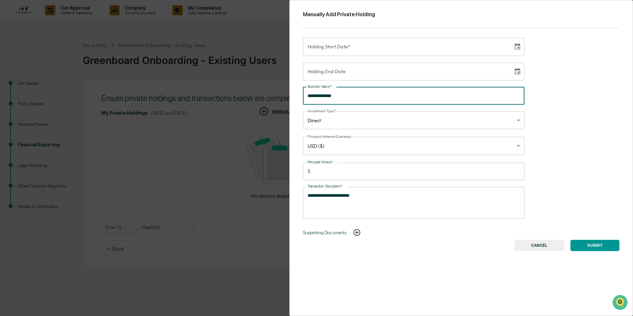
type input "**********"
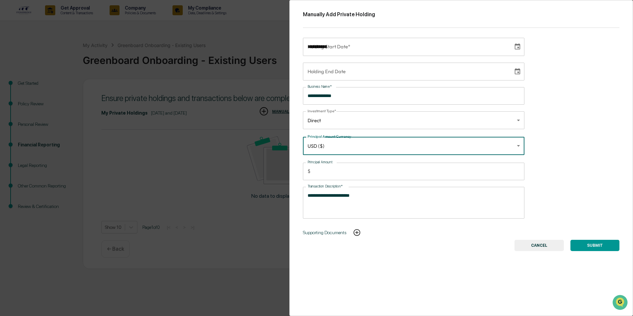
click at [341, 43] on div "**********" at bounding box center [413, 47] width 221 height 18
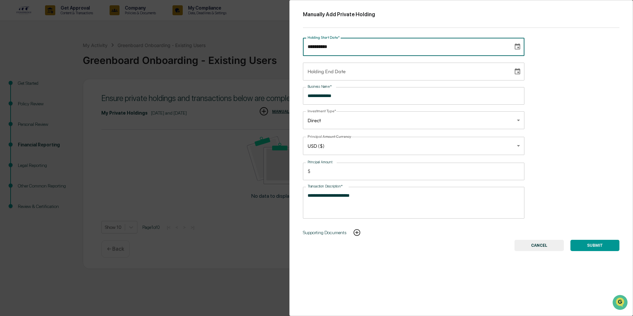
type input "**********"
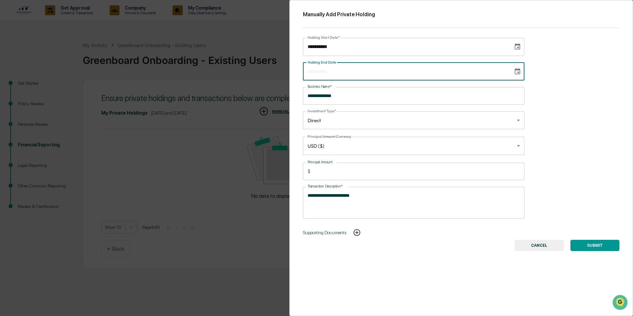
type input "**********"
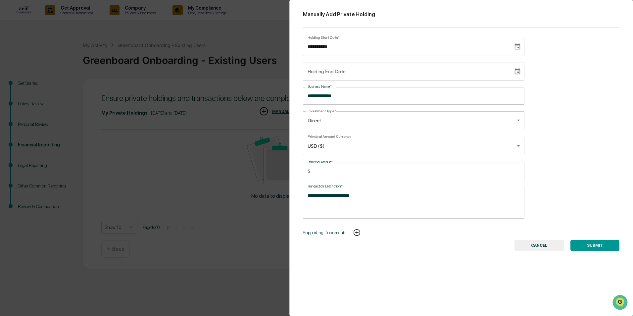
click at [601, 246] on button "SUBMIT" at bounding box center [594, 245] width 49 height 11
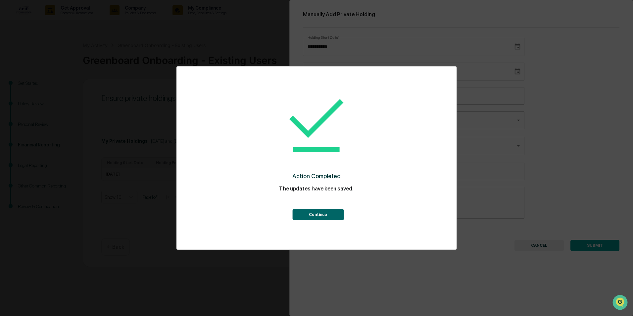
click at [323, 216] on button "Continue" at bounding box center [317, 214] width 51 height 11
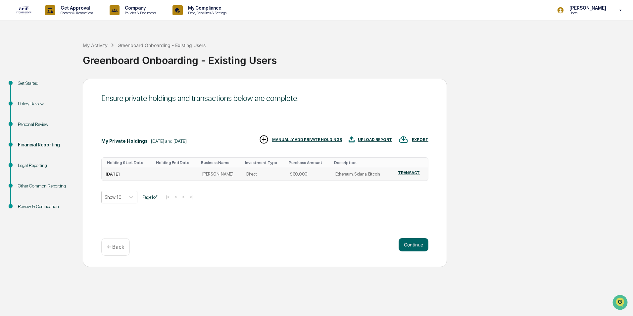
click at [156, 172] on td at bounding box center [175, 174] width 45 height 13
click at [229, 173] on td "[PERSON_NAME]" at bounding box center [220, 174] width 44 height 13
drag, startPoint x: 229, startPoint y: 173, endPoint x: 240, endPoint y: 174, distance: 10.6
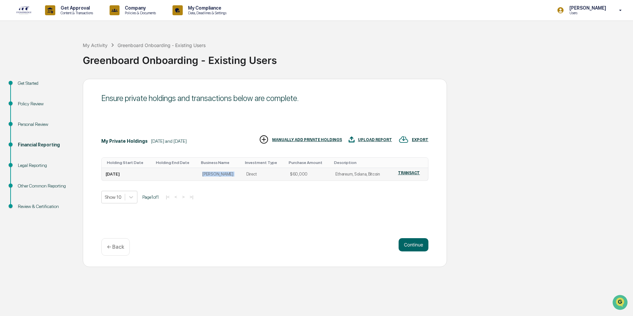
click at [242, 174] on td "Direct" at bounding box center [264, 174] width 44 height 13
click at [120, 174] on div "[DATE]" at bounding box center [113, 173] width 14 height 5
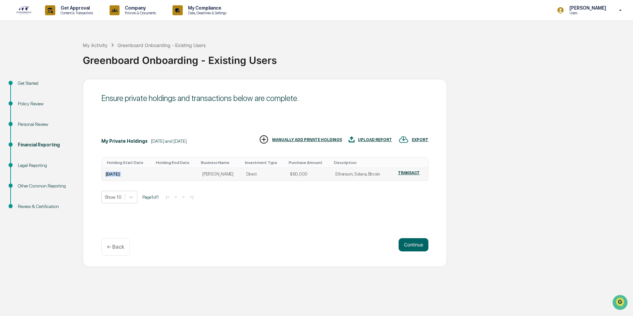
click at [120, 174] on div "[DATE]" at bounding box center [113, 173] width 14 height 5
click at [408, 245] on button "Continue" at bounding box center [413, 244] width 30 height 13
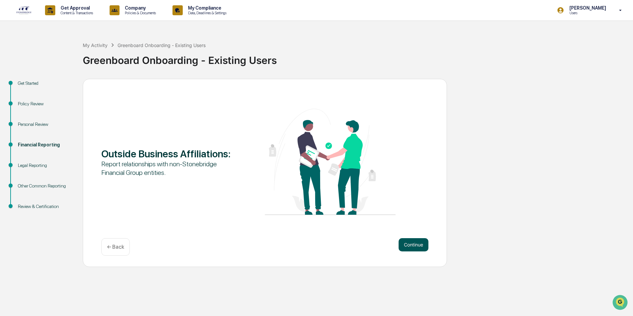
click at [408, 246] on button "Continue" at bounding box center [413, 244] width 30 height 13
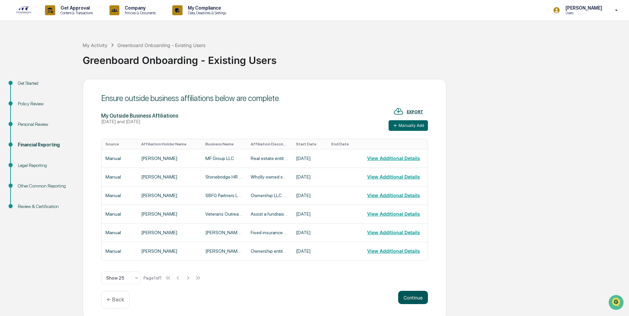
click at [404, 296] on button "Continue" at bounding box center [413, 297] width 30 height 13
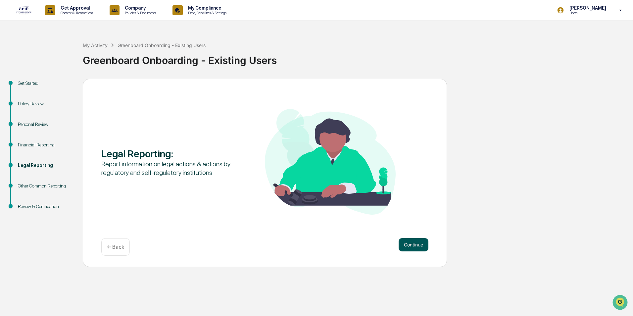
click at [416, 247] on button "Continue" at bounding box center [413, 244] width 30 height 13
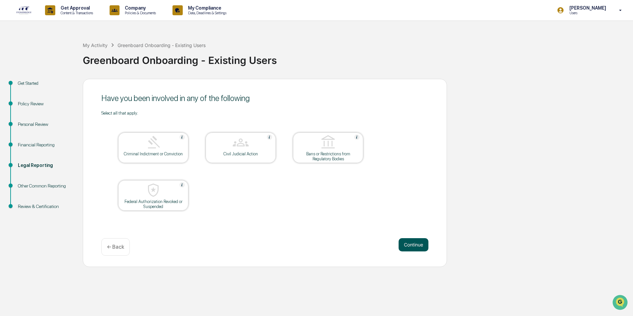
click at [417, 244] on button "Continue" at bounding box center [413, 244] width 30 height 13
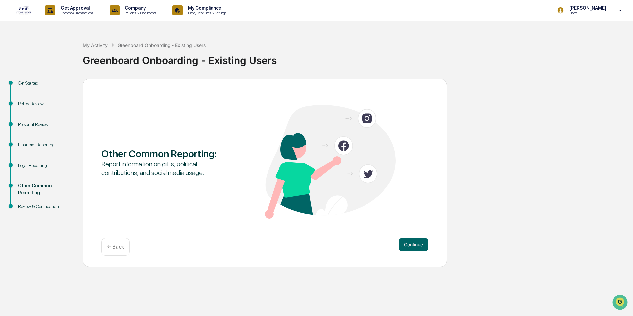
click at [417, 244] on button "Continue" at bounding box center [413, 244] width 30 height 13
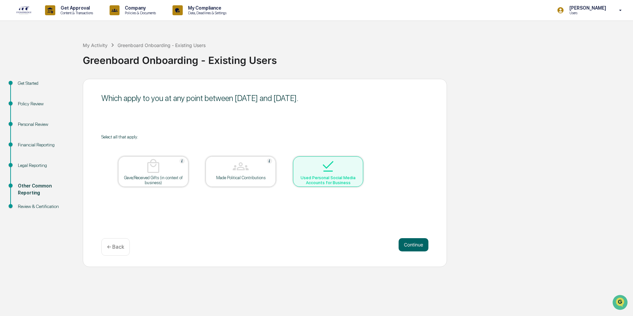
click at [417, 244] on button "Continue" at bounding box center [413, 244] width 30 height 13
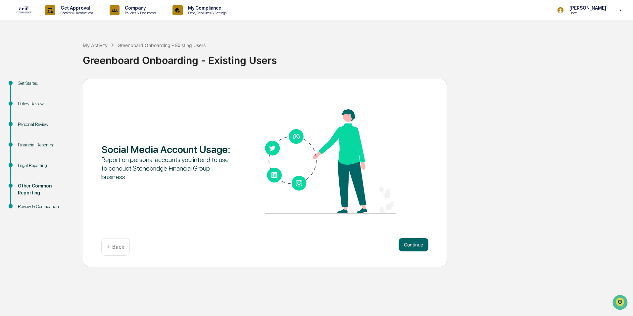
click at [417, 244] on button "Continue" at bounding box center [413, 244] width 30 height 13
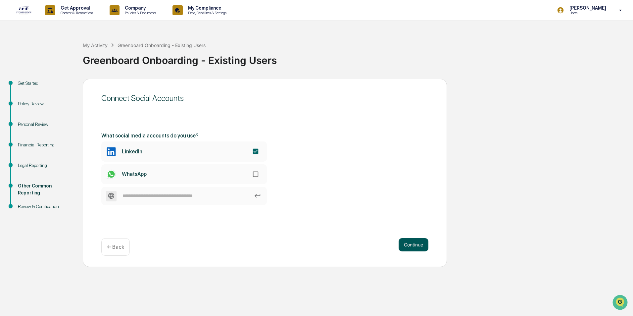
click at [400, 243] on button "Continue" at bounding box center [413, 244] width 30 height 13
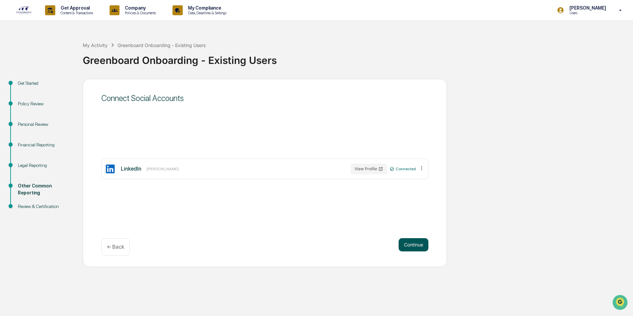
click at [410, 243] on button "Continue" at bounding box center [413, 244] width 30 height 13
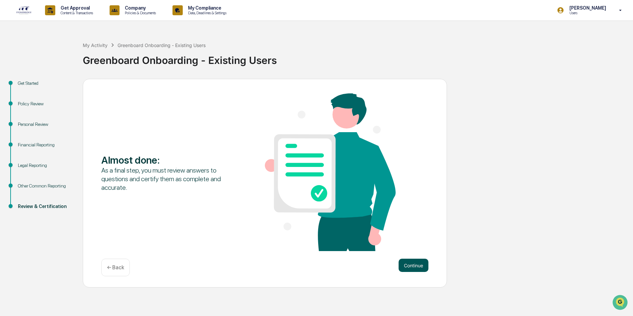
click at [406, 262] on button "Continue" at bounding box center [413, 264] width 30 height 13
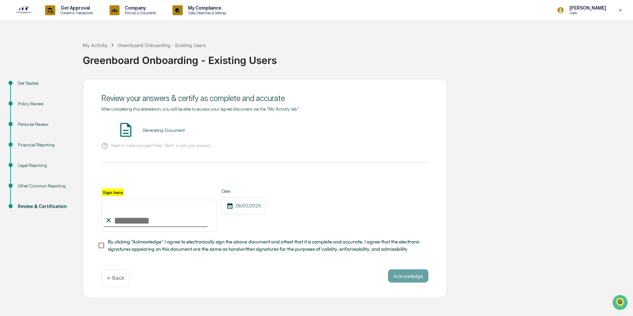
click at [154, 128] on div "Generating Document" at bounding box center [163, 129] width 42 height 5
click at [127, 131] on img at bounding box center [125, 129] width 17 height 17
click at [163, 152] on div "Need to make changes? Press "Back" to edit your answers" at bounding box center [264, 146] width 327 height 14
click at [396, 130] on button "VIEW" at bounding box center [390, 129] width 43 height 11
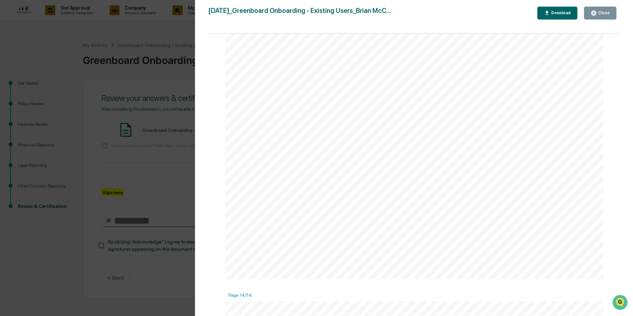
scroll to position [7049, 0]
click at [600, 14] on div "Close" at bounding box center [603, 13] width 13 height 5
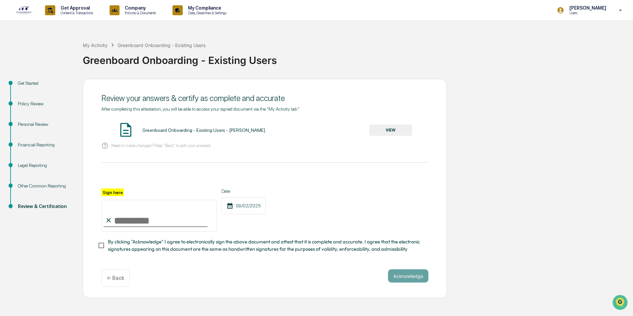
click at [161, 220] on input "Sign here" at bounding box center [159, 216] width 116 height 32
type input "**********"
click at [416, 280] on button "Acknowledge" at bounding box center [408, 275] width 40 height 13
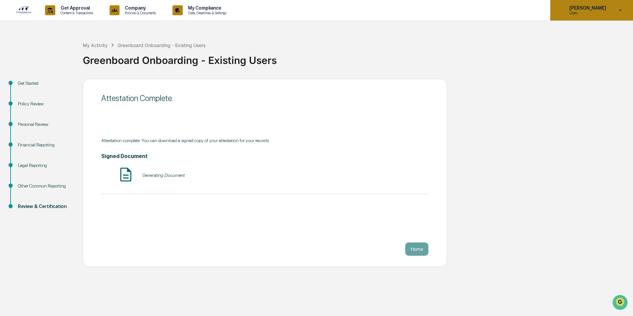
click at [619, 10] on icon at bounding box center [621, 10] width 12 height 6
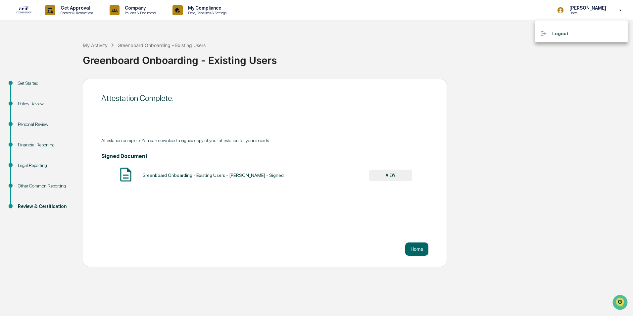
click at [561, 33] on li "Logout" at bounding box center [581, 33] width 93 height 12
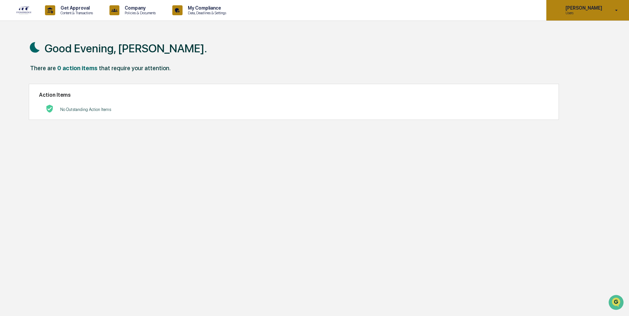
click at [608, 14] on div "[PERSON_NAME] Users" at bounding box center [588, 10] width 83 height 21
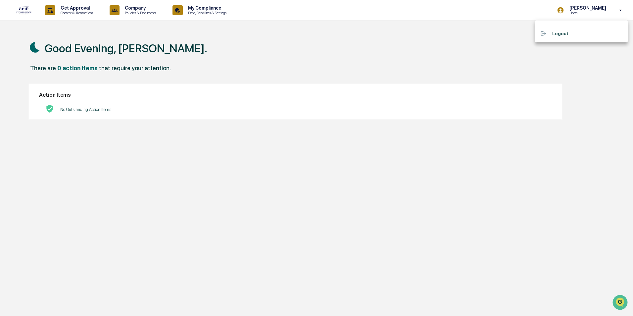
click at [338, 41] on div at bounding box center [316, 158] width 633 height 316
click at [84, 63] on div "Good Evening, Brian." at bounding box center [312, 47] width 567 height 33
click at [70, 68] on div "0 action items" at bounding box center [77, 68] width 40 height 7
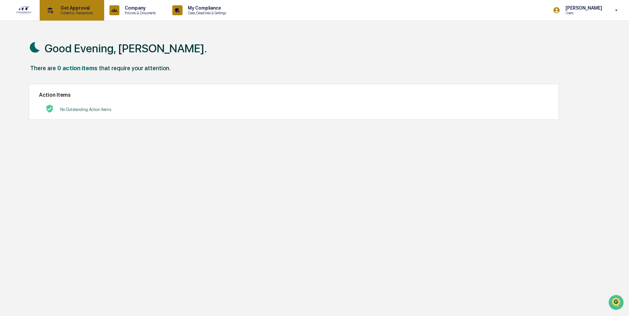
click at [80, 10] on p "Get Approval" at bounding box center [75, 7] width 41 height 5
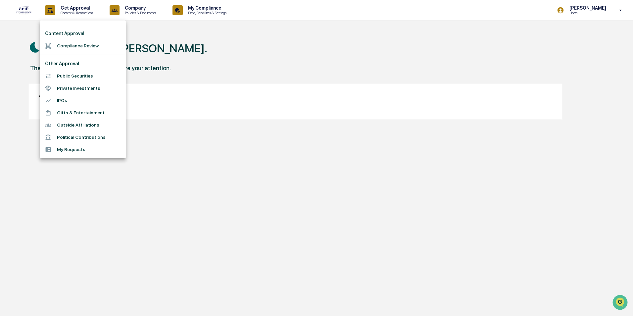
click at [69, 89] on li "Private Investments" at bounding box center [83, 88] width 86 height 12
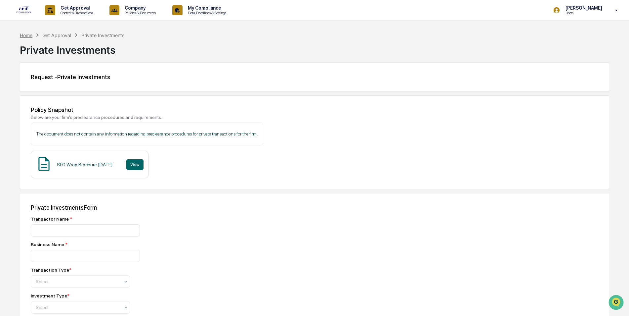
click at [29, 33] on div "Home" at bounding box center [26, 35] width 13 height 6
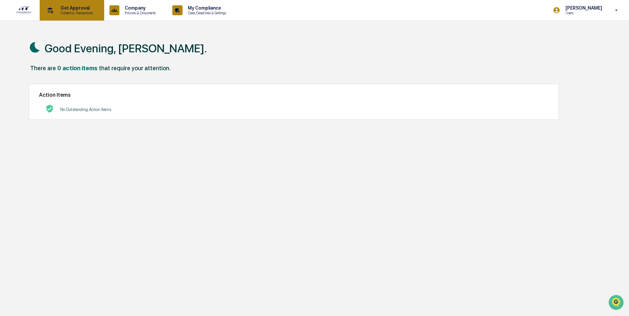
click at [76, 11] on p "Content & Transactions" at bounding box center [75, 13] width 41 height 5
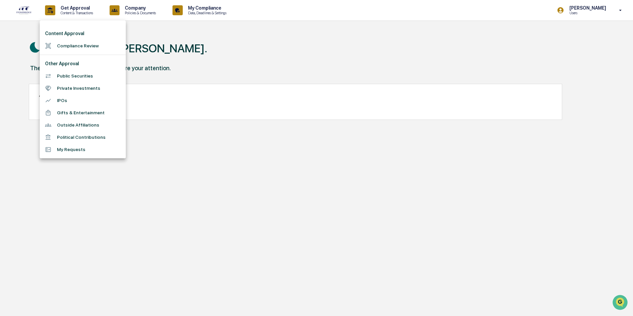
click at [73, 77] on li "Public Securities" at bounding box center [83, 76] width 86 height 12
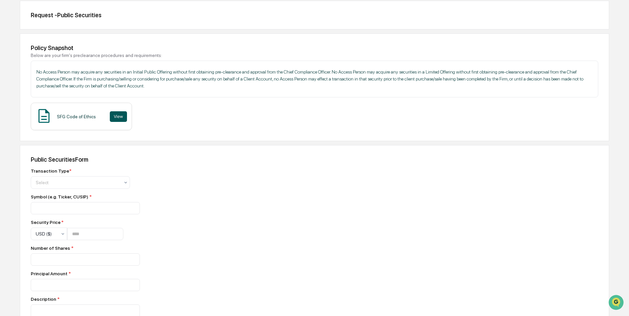
scroll to position [59, 0]
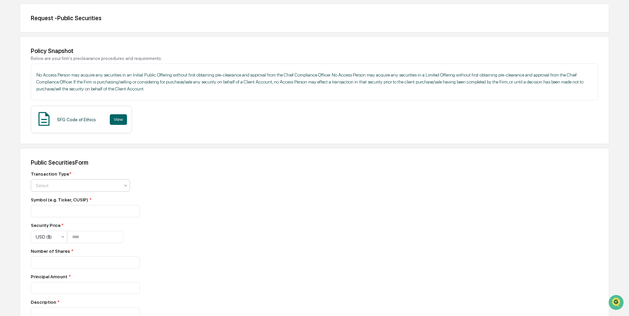
click at [94, 187] on div at bounding box center [78, 185] width 84 height 7
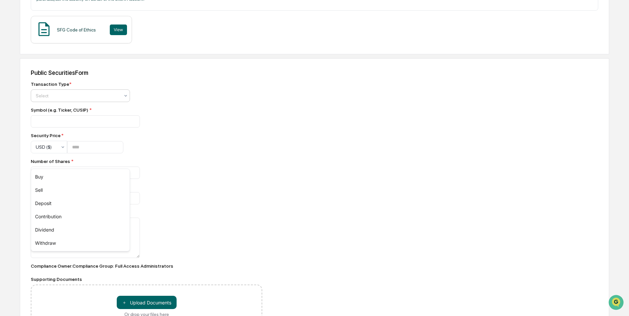
scroll to position [158, 0]
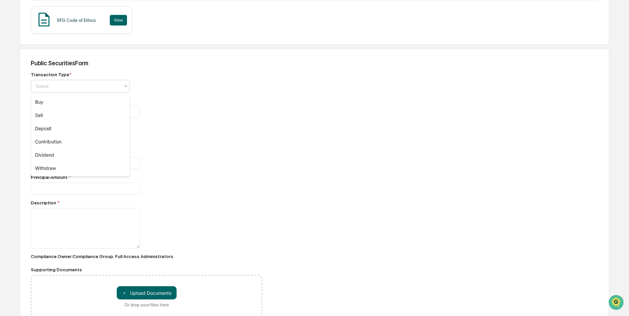
click at [185, 132] on div "Transaction Type * 6 results available. Use Up and Down to choose options, pres…" at bounding box center [147, 195] width 232 height 247
click at [53, 139] on div at bounding box center [46, 137] width 21 height 7
click at [55, 138] on div at bounding box center [46, 137] width 21 height 7
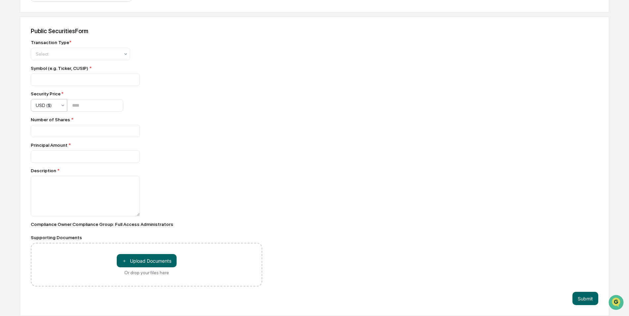
scroll to position [0, 0]
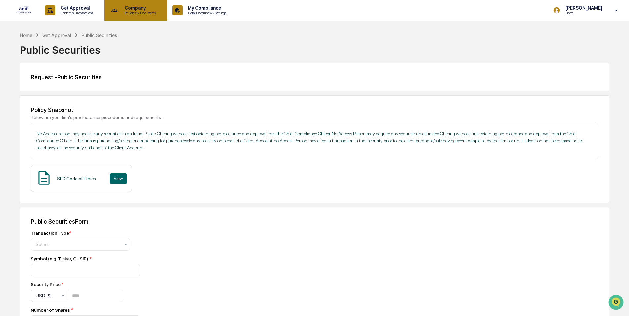
click at [144, 8] on p "Company" at bounding box center [139, 7] width 40 height 5
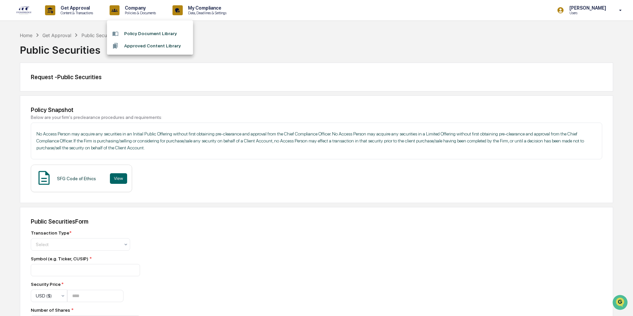
click at [198, 14] on div at bounding box center [316, 158] width 633 height 316
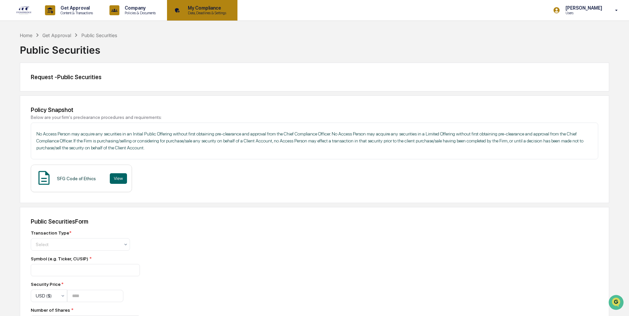
click at [210, 11] on p "Data, Deadlines & Settings" at bounding box center [206, 13] width 47 height 5
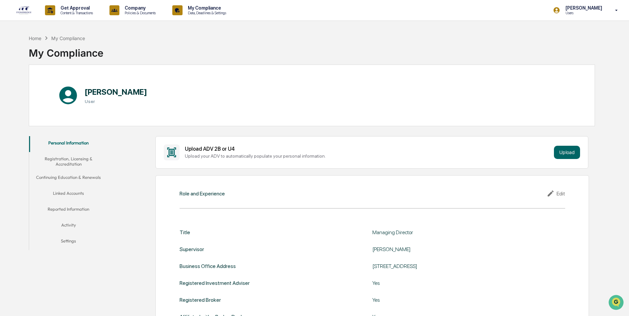
click at [81, 192] on button "Linked Accounts" at bounding box center [68, 194] width 79 height 16
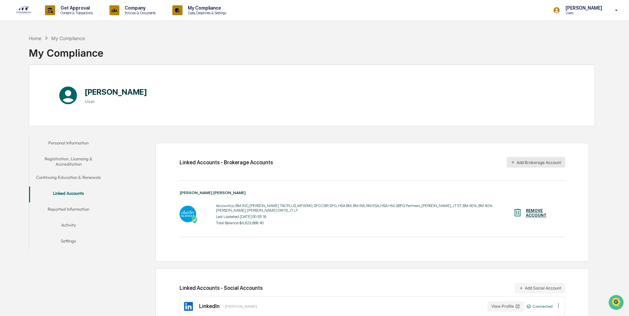
click at [522, 162] on button "Add Brokerage Account" at bounding box center [536, 162] width 59 height 11
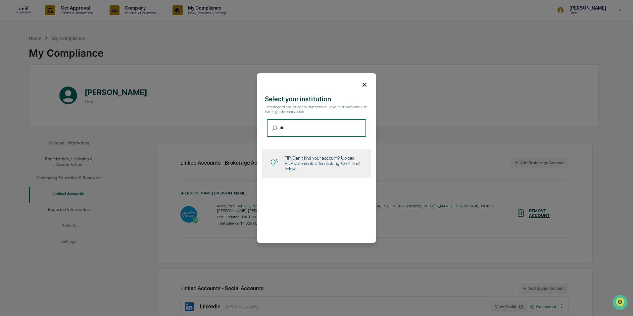
type input "*"
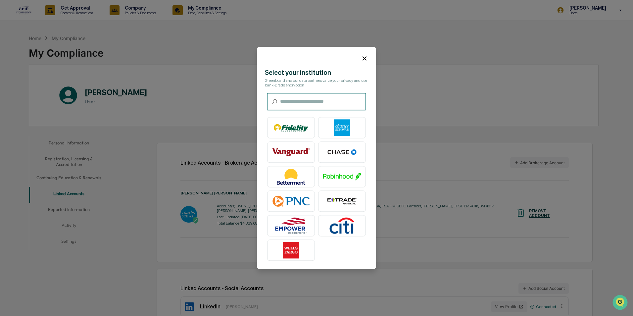
click at [363, 60] on icon at bounding box center [364, 58] width 7 height 7
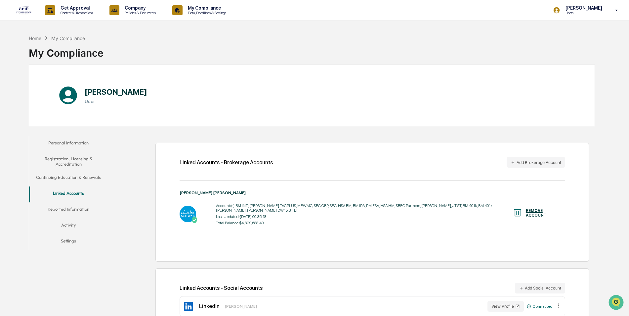
click at [71, 242] on button "Settings" at bounding box center [68, 242] width 79 height 16
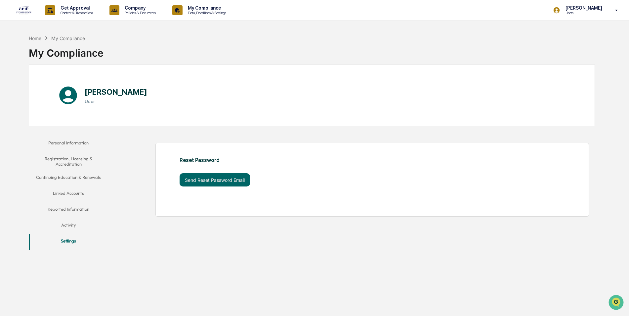
click at [71, 144] on button "Personal Information" at bounding box center [68, 144] width 79 height 16
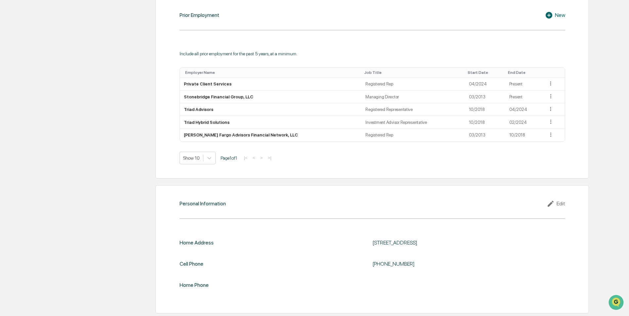
scroll to position [577, 0]
